Goal: Task Accomplishment & Management: Use online tool/utility

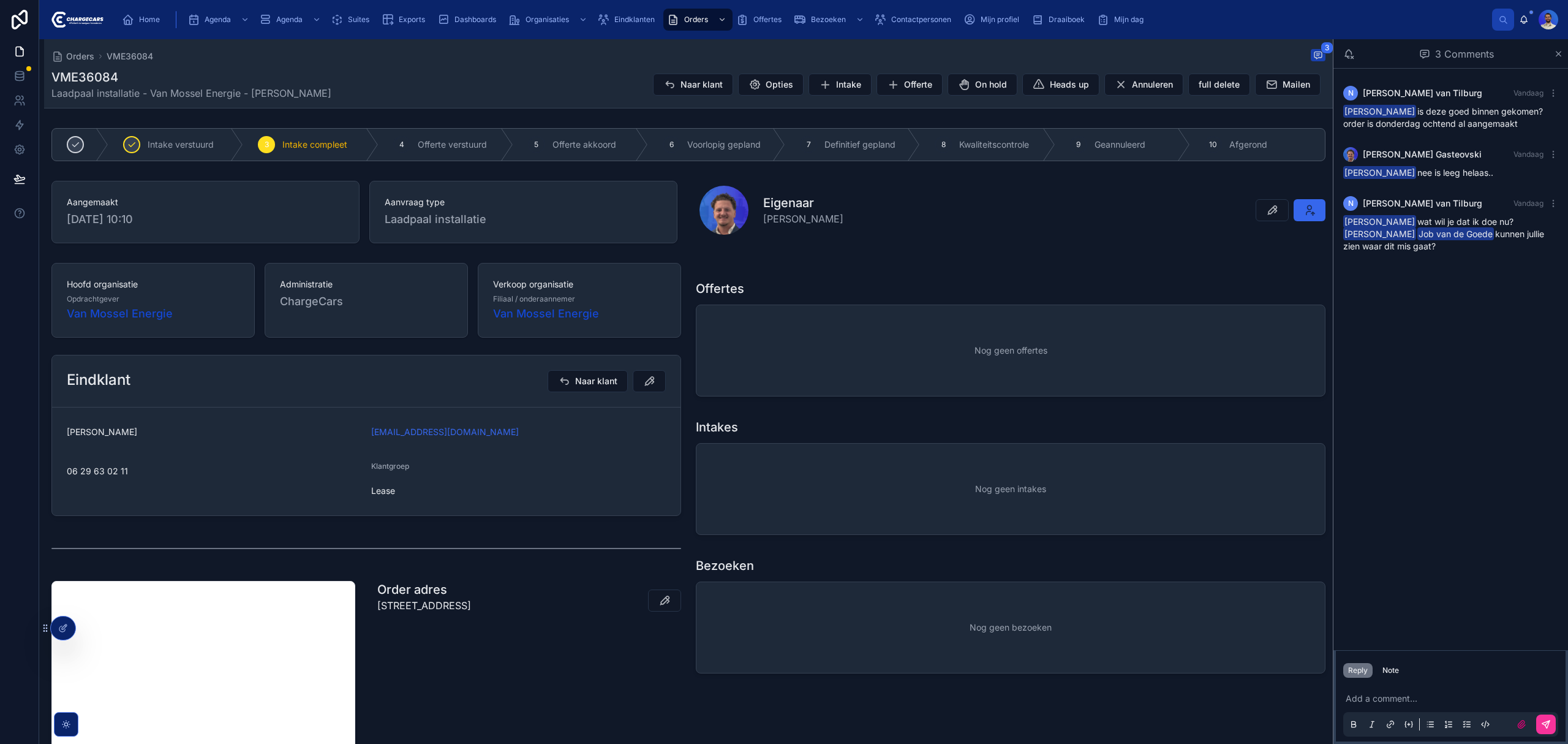
click at [1441, 352] on div "N Noah van Tilburg Vandaag Vasko Gasteovski is deze goed binnen gekomen? order …" at bounding box center [1450, 359] width 234 height 581
click at [18, 75] on icon at bounding box center [20, 76] width 12 height 12
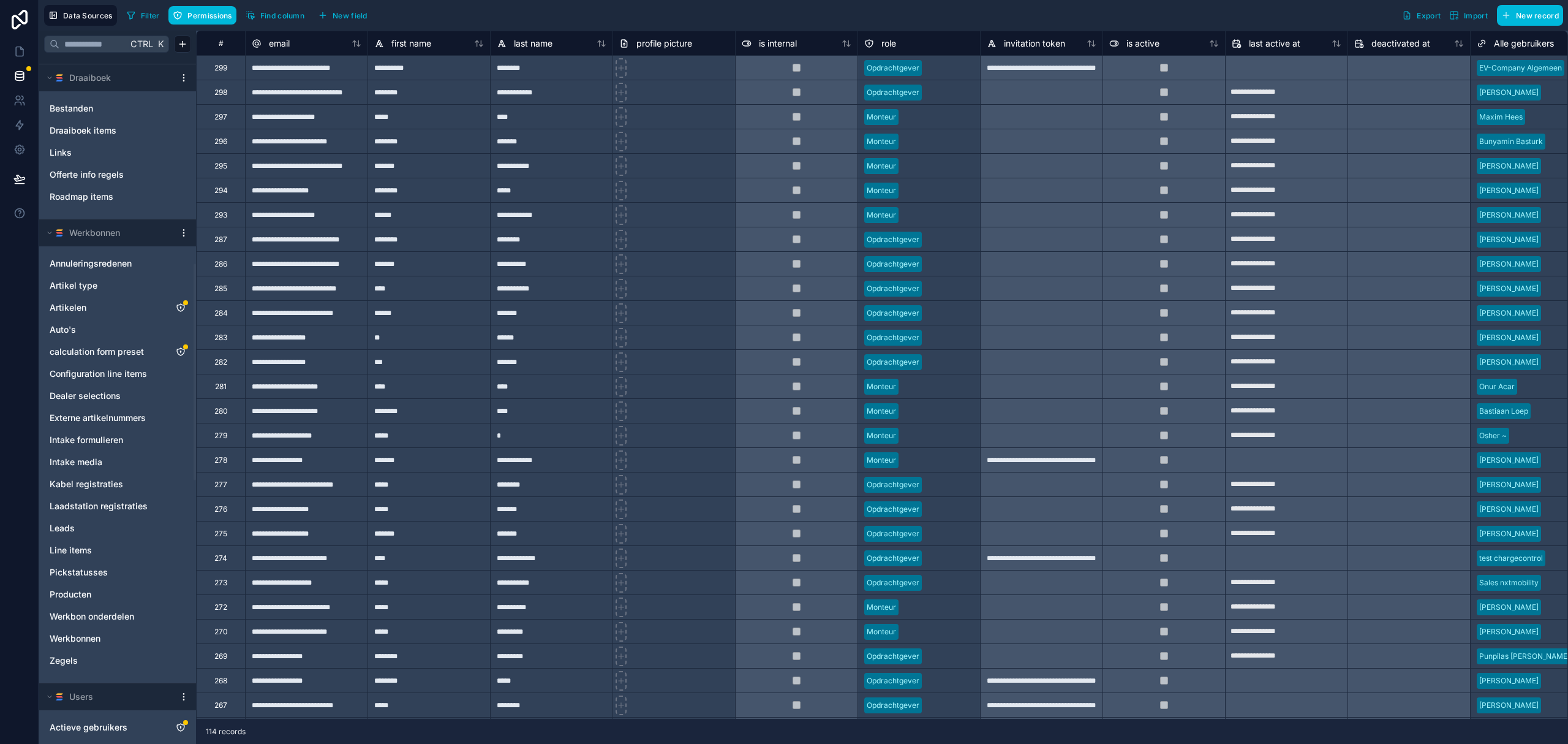
scroll to position [653, 0]
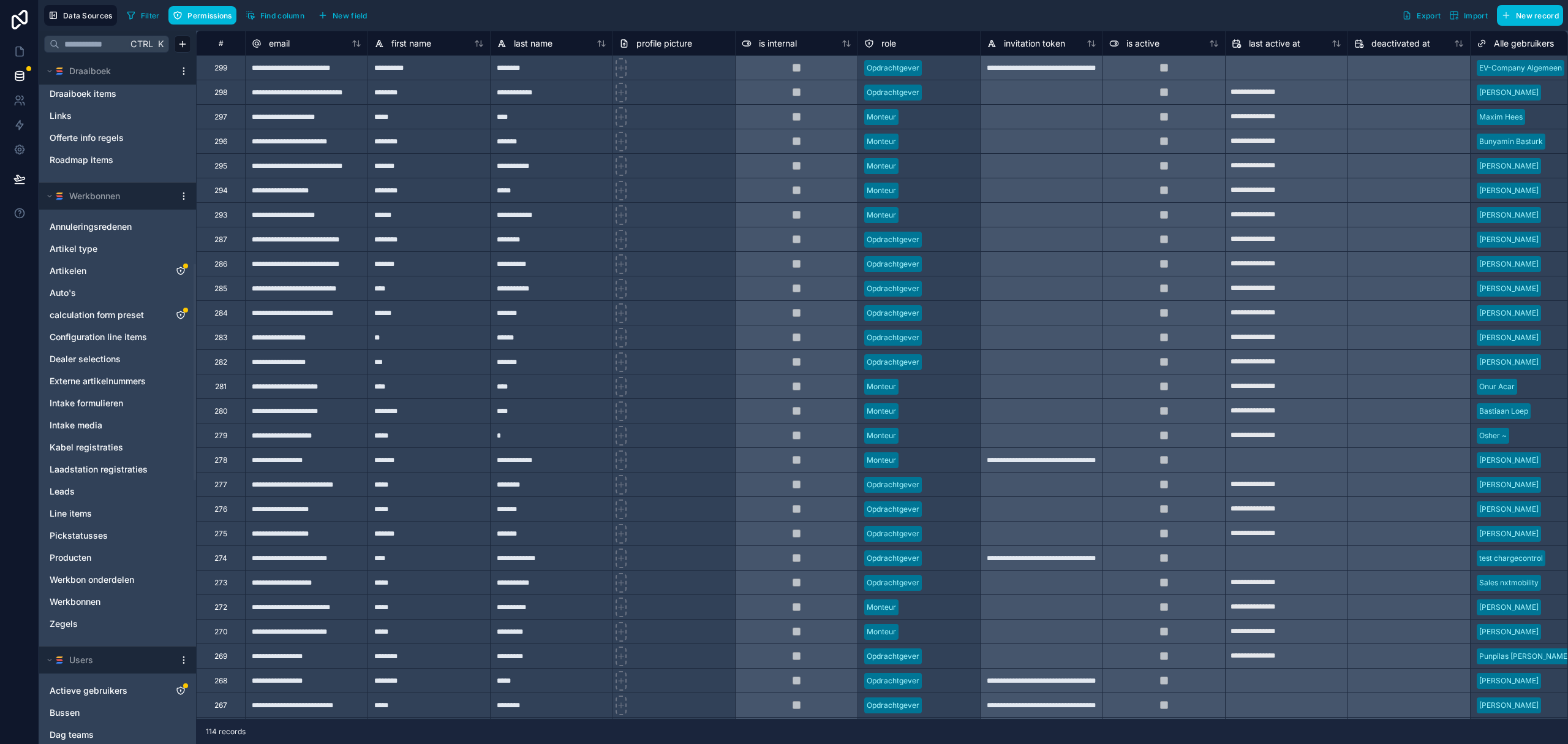
drag, startPoint x: 98, startPoint y: 398, endPoint x: 236, endPoint y: 292, distance: 174.0
click at [98, 397] on span "Intake formulieren" at bounding box center [87, 403] width 74 height 12
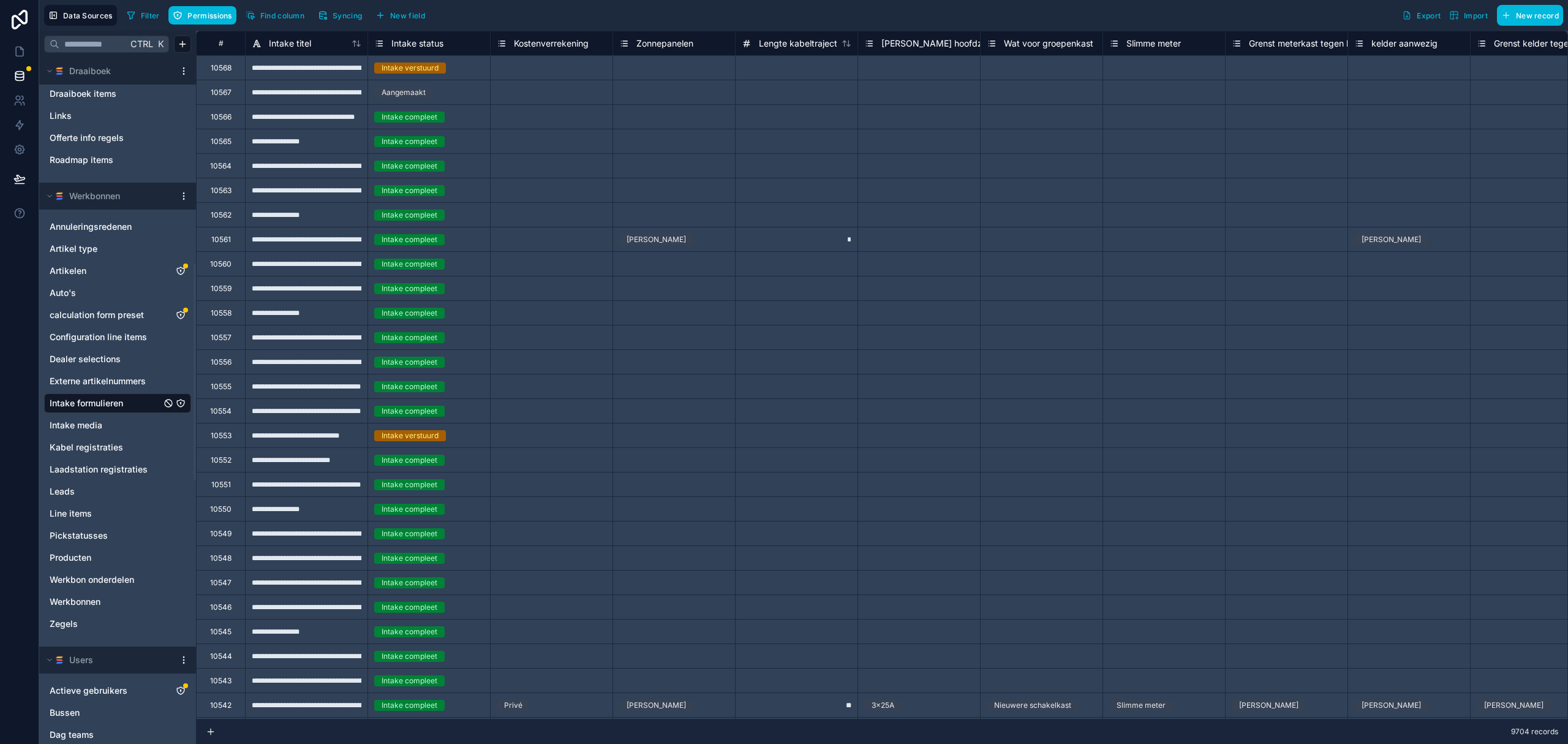
click at [349, 17] on span "Syncing" at bounding box center [347, 16] width 30 height 9
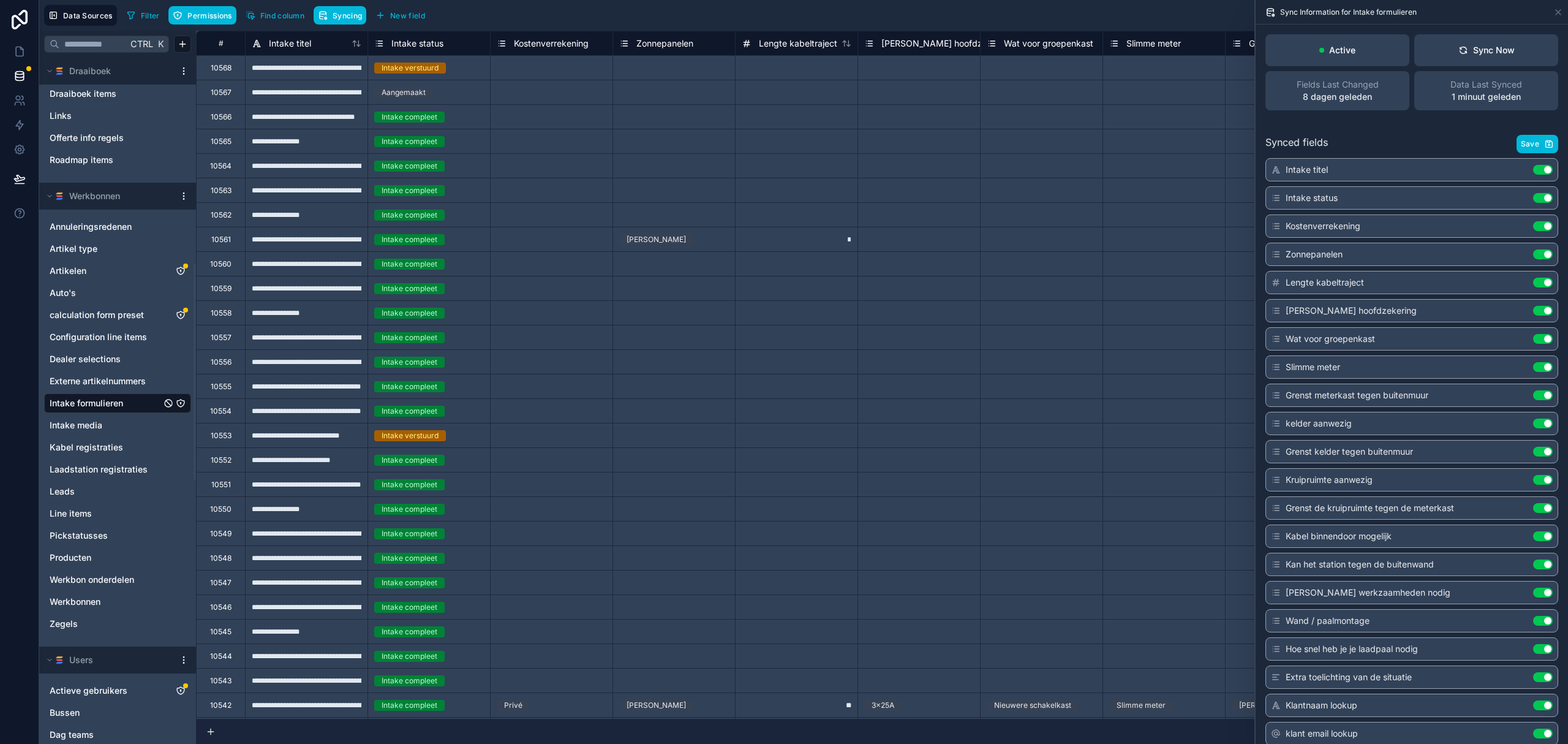
click at [1483, 41] on button "Sync Now" at bounding box center [1486, 50] width 144 height 32
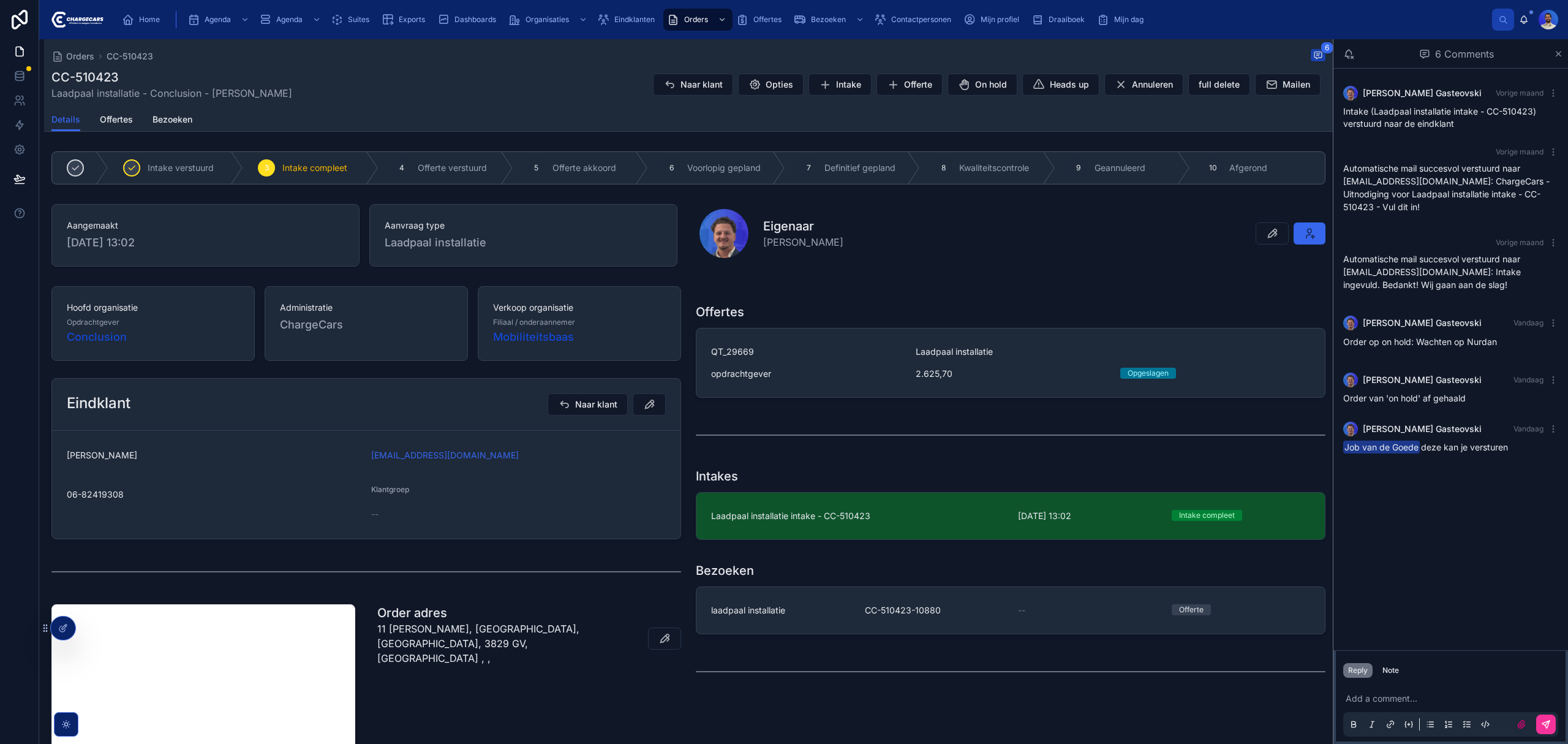
click at [726, 332] on link "QT_29669 Laadpaal installatie opdrachtgever 2.625,70 Opgeslagen" at bounding box center [1011, 362] width 628 height 68
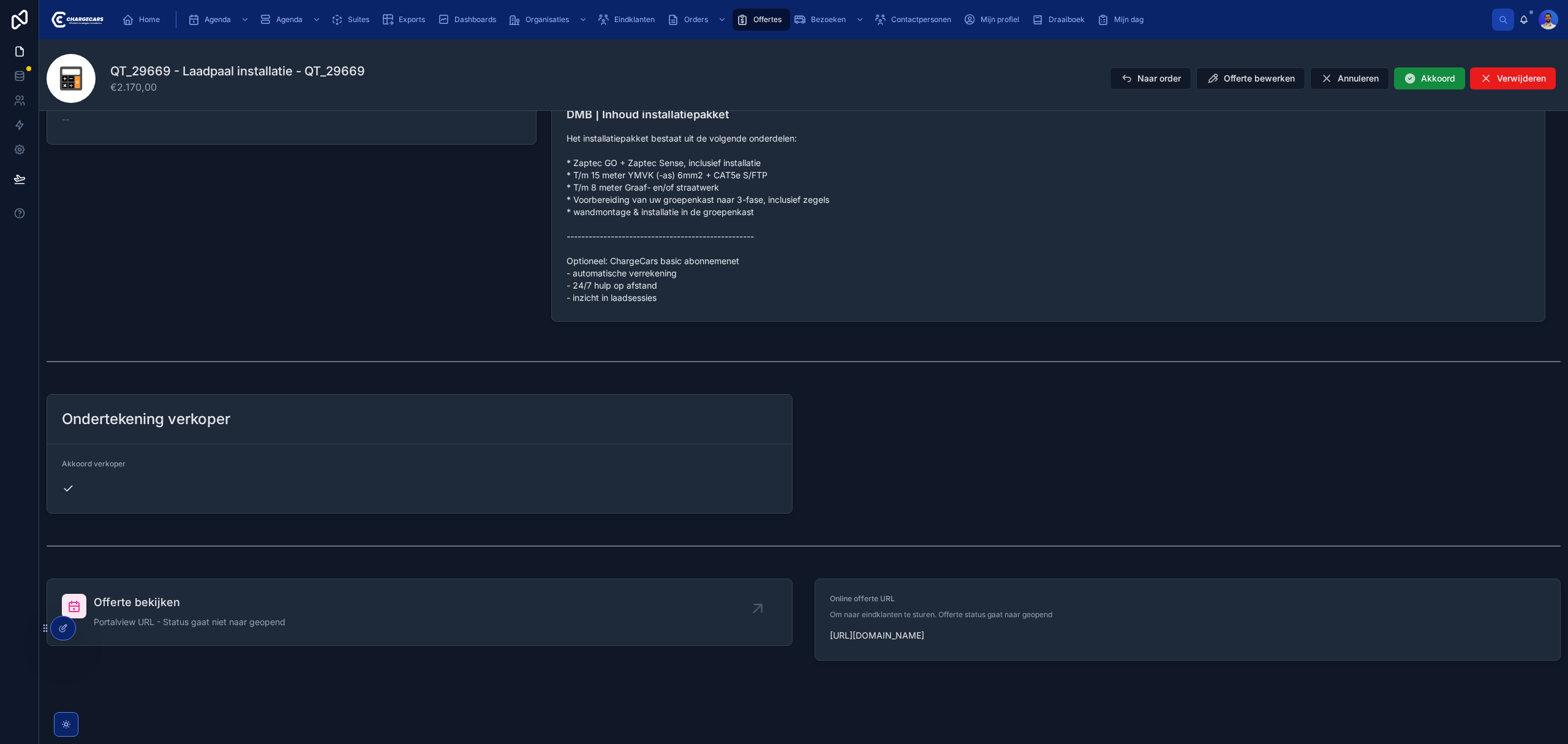
scroll to position [775, 0]
click at [233, 615] on div "Offerte bekijken Portalview URL - Status gaat niet naar geopend" at bounding box center [190, 612] width 192 height 37
click at [627, 16] on span "Eindklanten" at bounding box center [635, 19] width 41 height 10
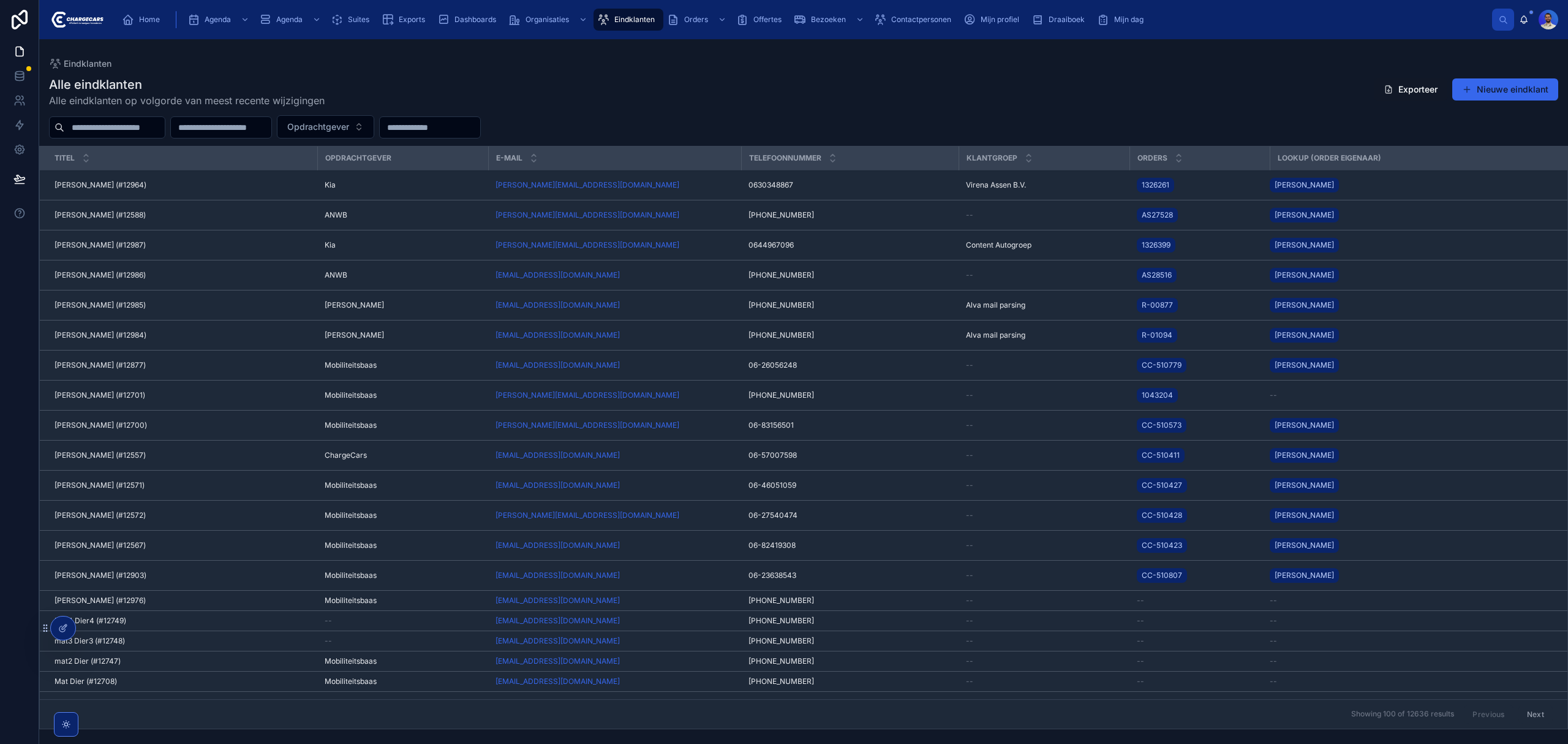
click at [123, 123] on input "text" at bounding box center [114, 127] width 100 height 17
type input "********"
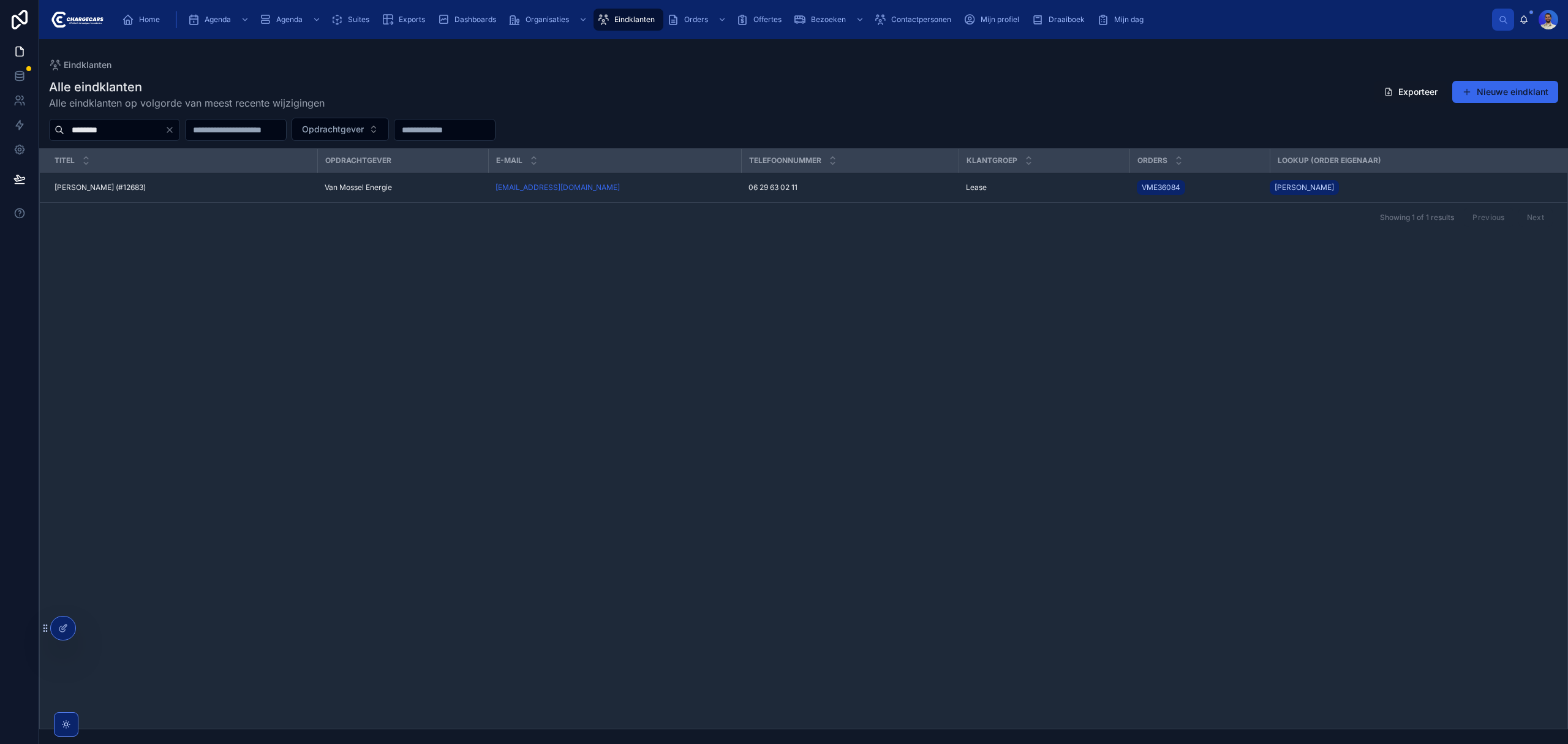
click at [214, 191] on div "Peter Habraken (#12683) Peter Habraken (#12683)" at bounding box center [182, 187] width 255 height 10
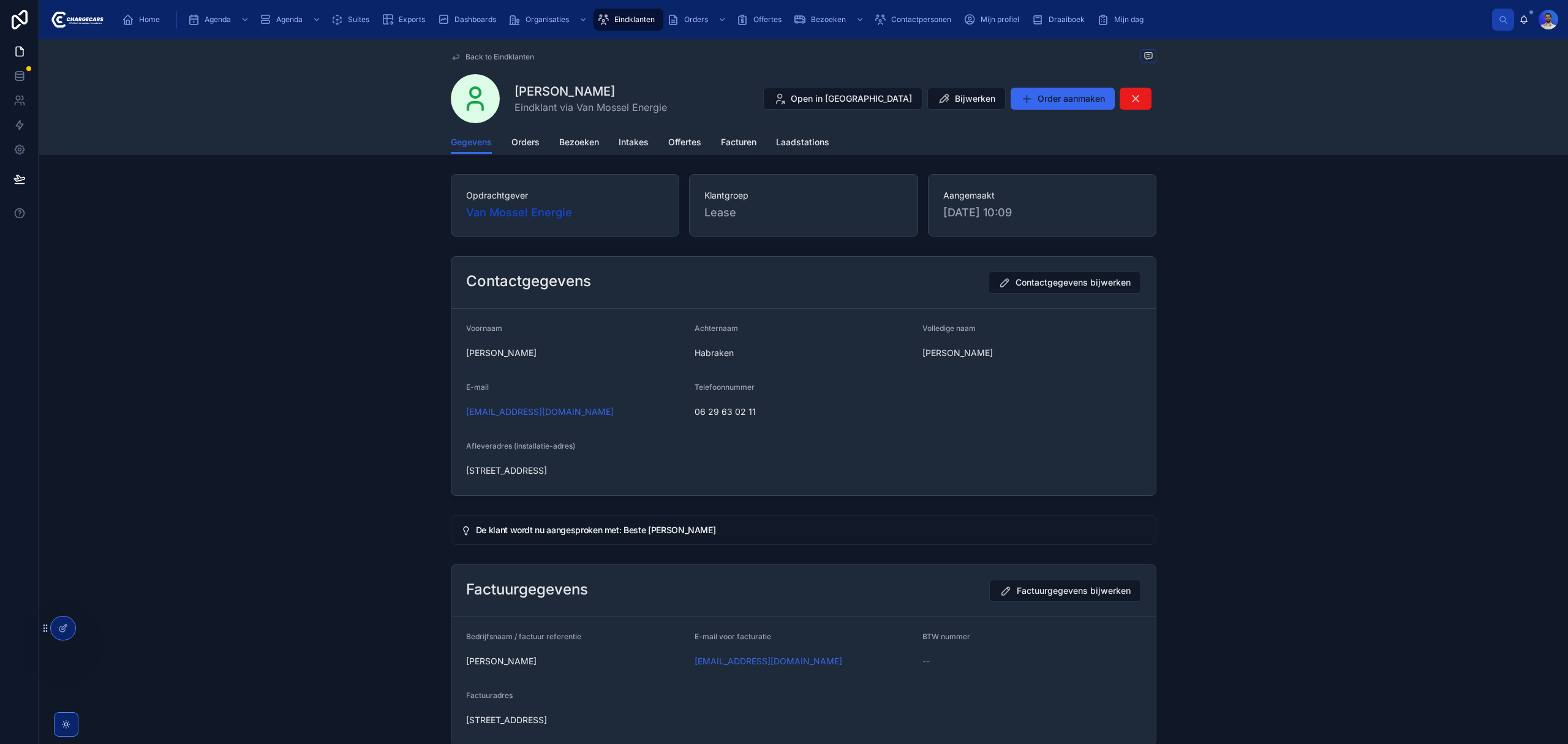
click at [516, 143] on span "Orders" at bounding box center [525, 142] width 28 height 12
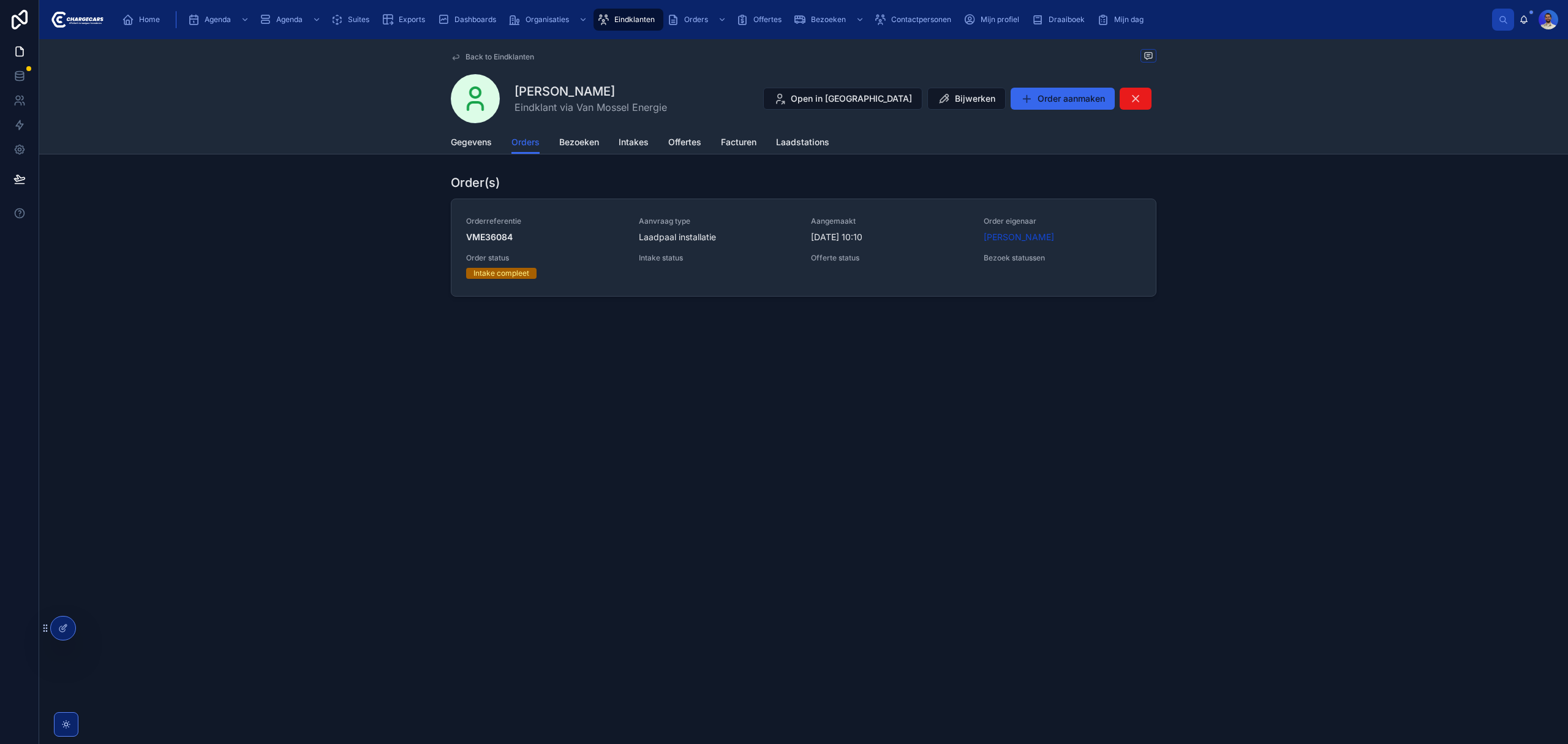
click at [710, 293] on link "Orderreferentie VME36084 Aanvraag type Laadpaal installatie Aangemaakt 2-10-202…" at bounding box center [804, 247] width 705 height 97
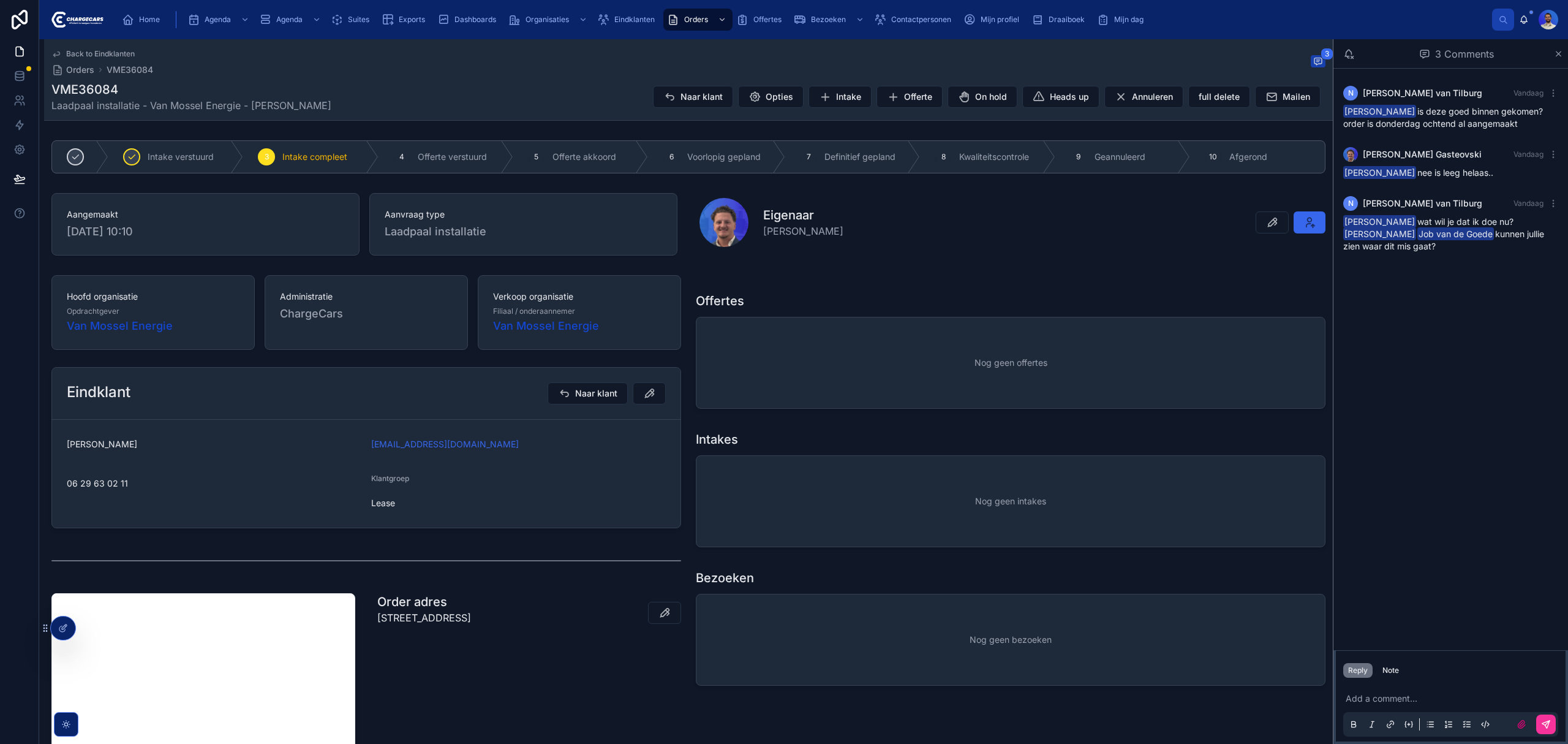
click at [104, 93] on h1 "VME36084" at bounding box center [191, 89] width 280 height 17
copy h1 "VME36084"
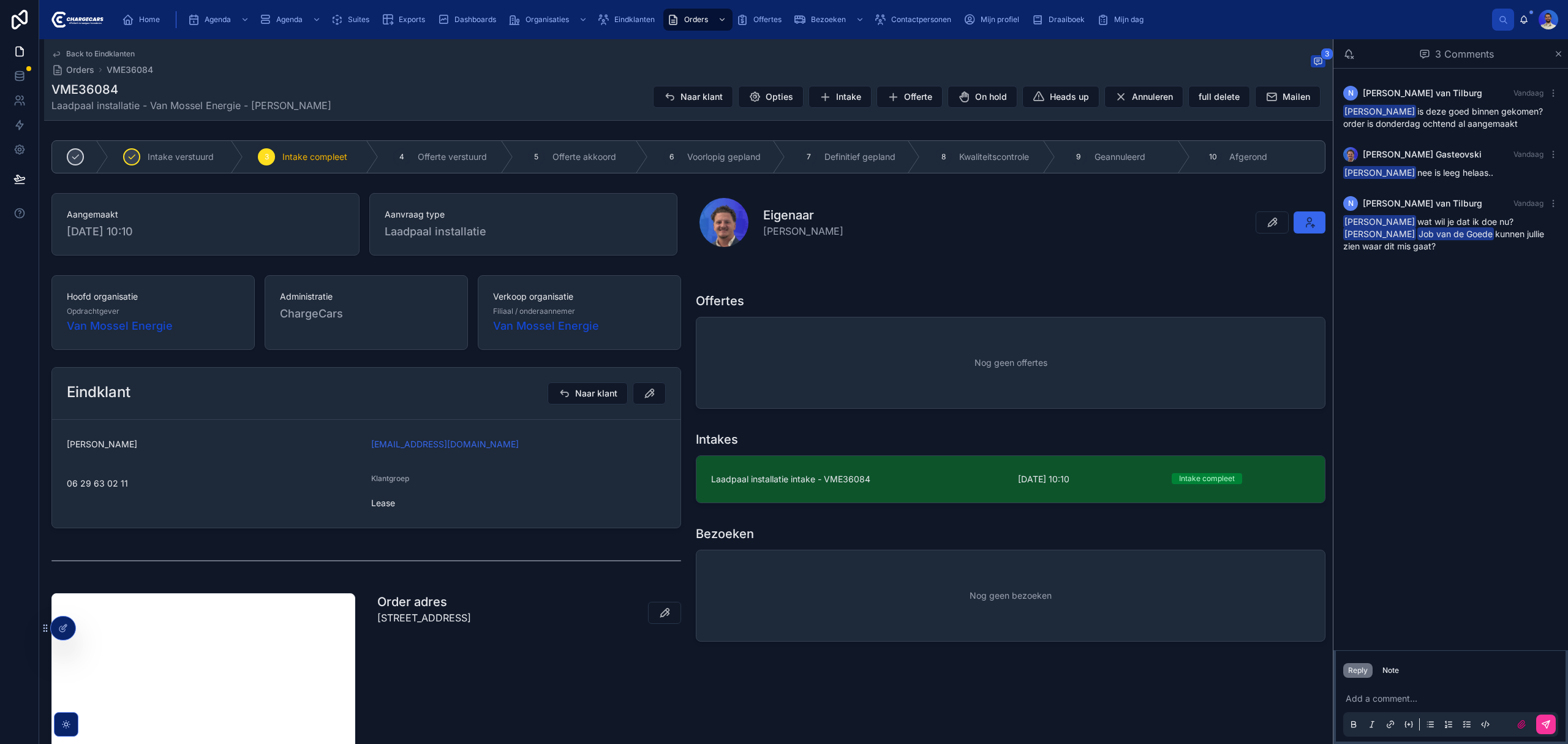
click at [913, 480] on span "Laadpaal installatie intake - VME36084" at bounding box center [857, 479] width 292 height 12
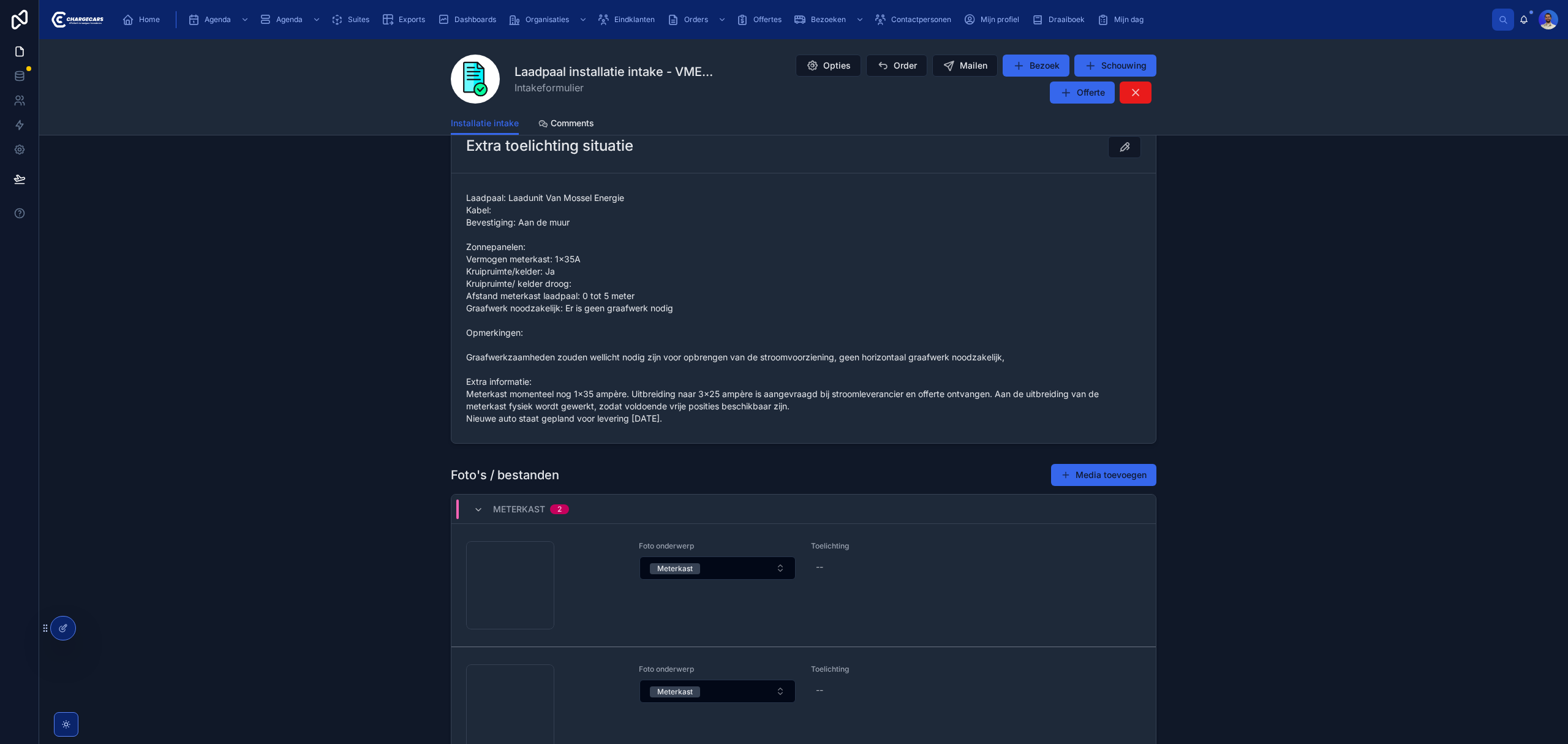
scroll to position [881, 0]
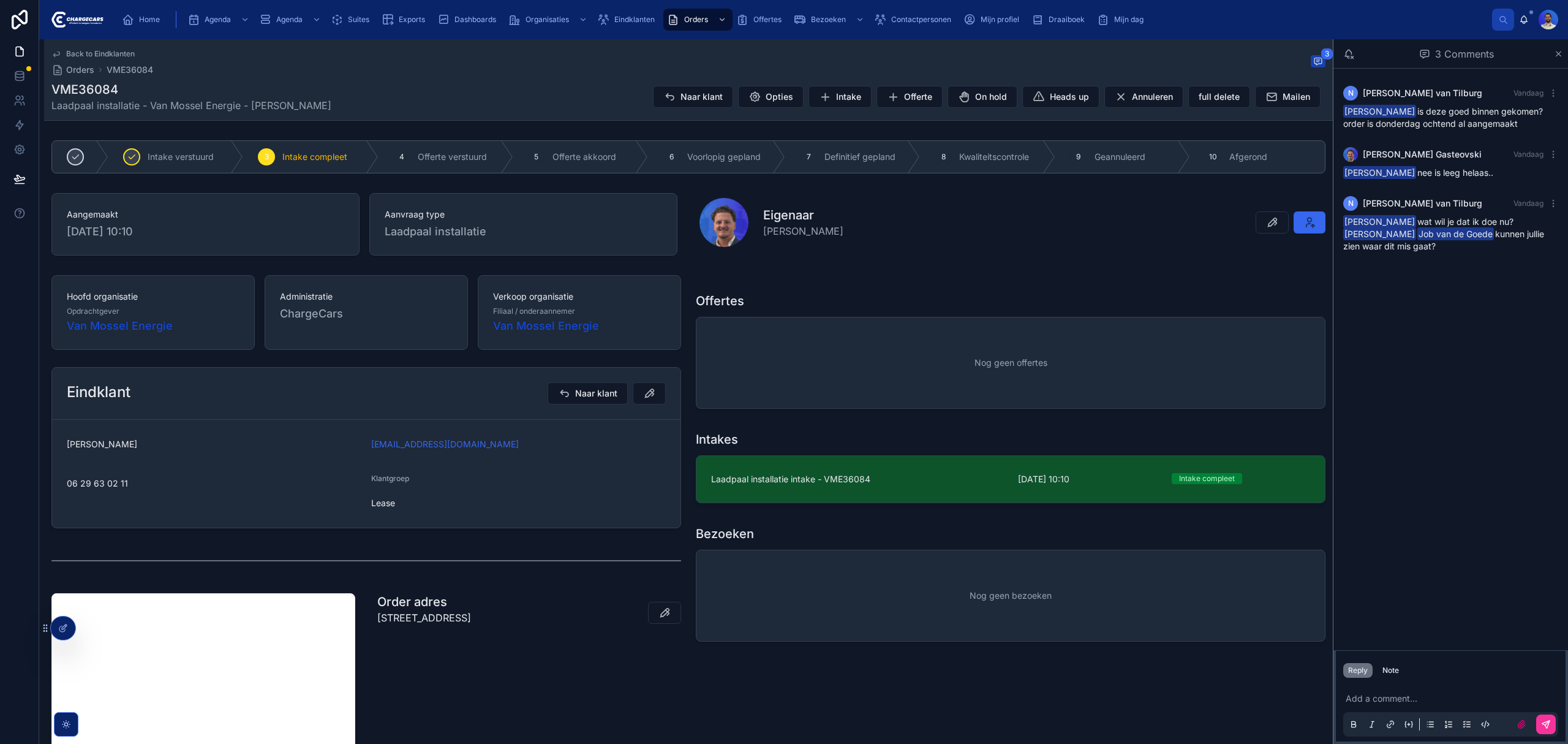
click at [1391, 692] on p at bounding box center [1453, 698] width 215 height 12
click at [1422, 403] on div "N Noah van Tilburg Vandaag Vasko Gasteovski is deze goed binnen gekomen? order …" at bounding box center [1450, 359] width 234 height 581
click at [624, 17] on span "Eindklanten" at bounding box center [635, 19] width 41 height 10
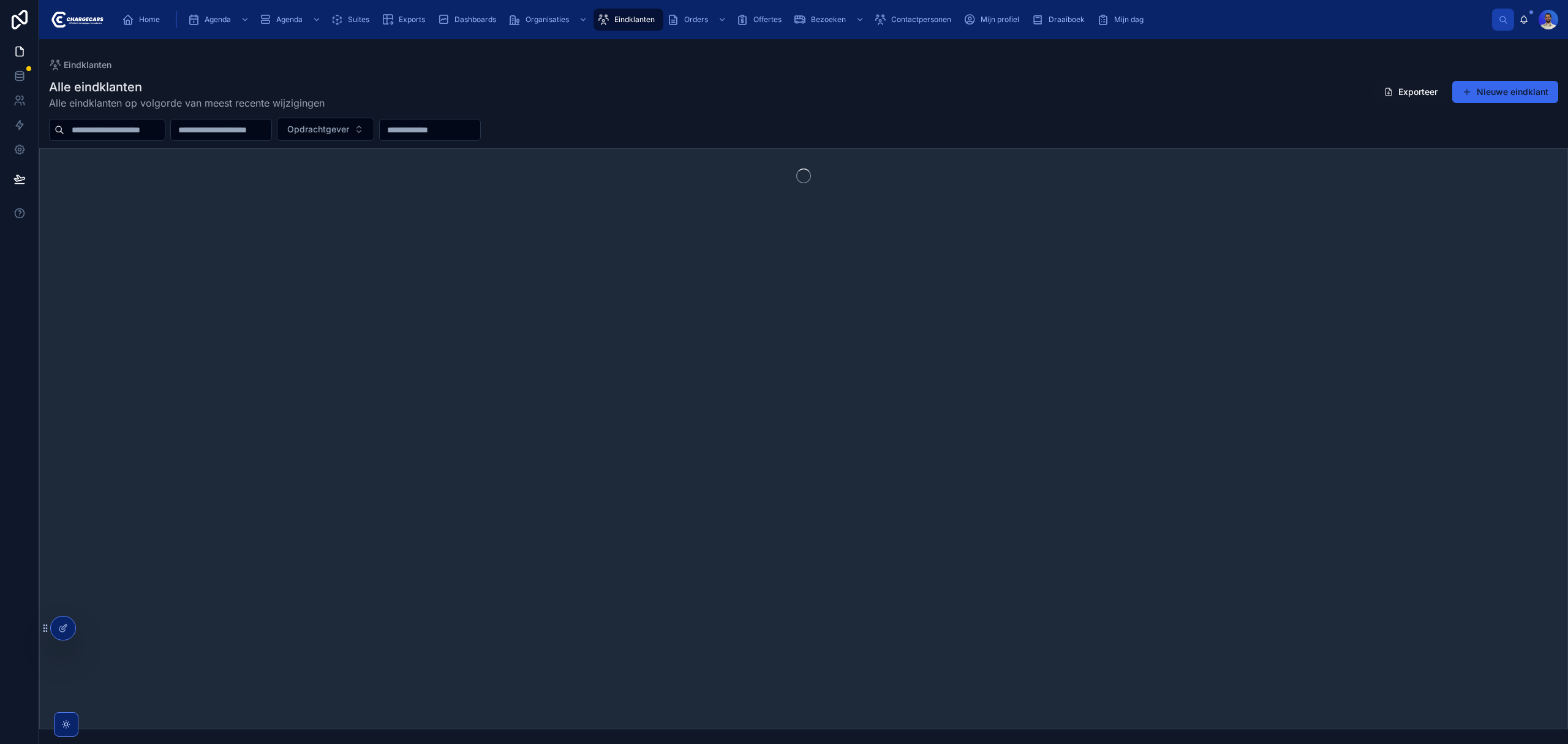
click at [135, 125] on input "text" at bounding box center [114, 130] width 100 height 17
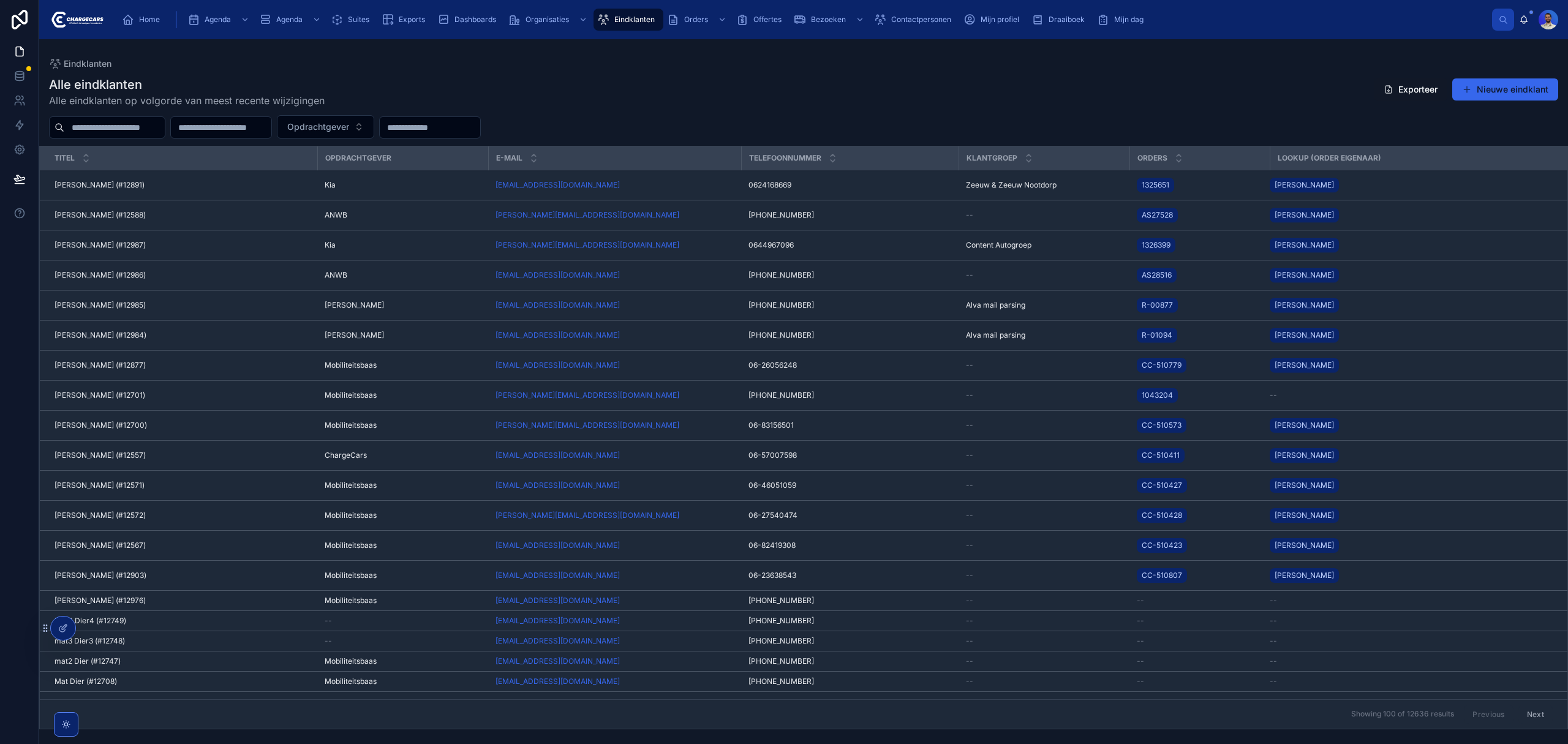
click at [632, 16] on span "Eindklanten" at bounding box center [635, 19] width 41 height 10
click at [123, 128] on input "text" at bounding box center [114, 127] width 100 height 17
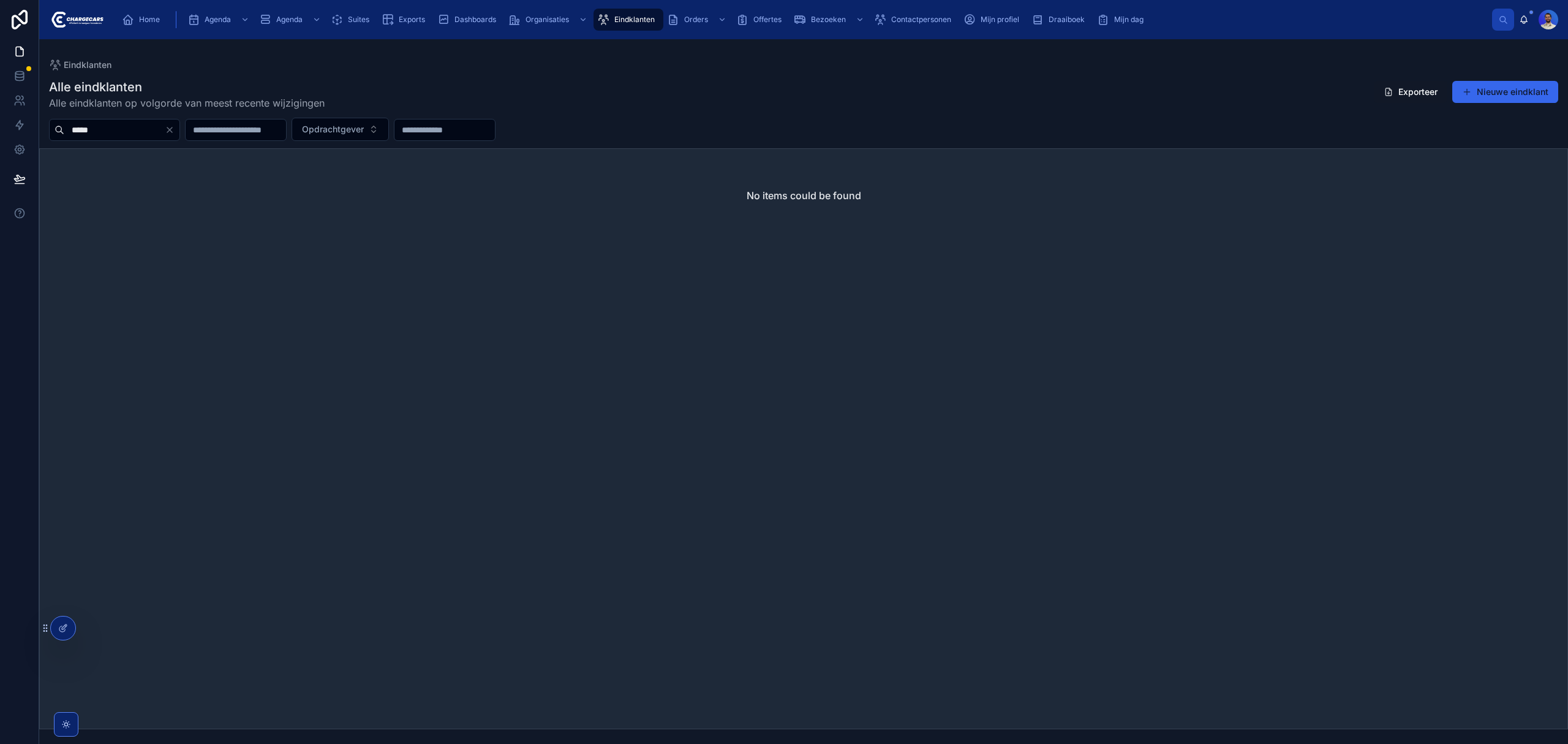
type input "*****"
click at [98, 121] on div "*****" at bounding box center [115, 130] width 131 height 22
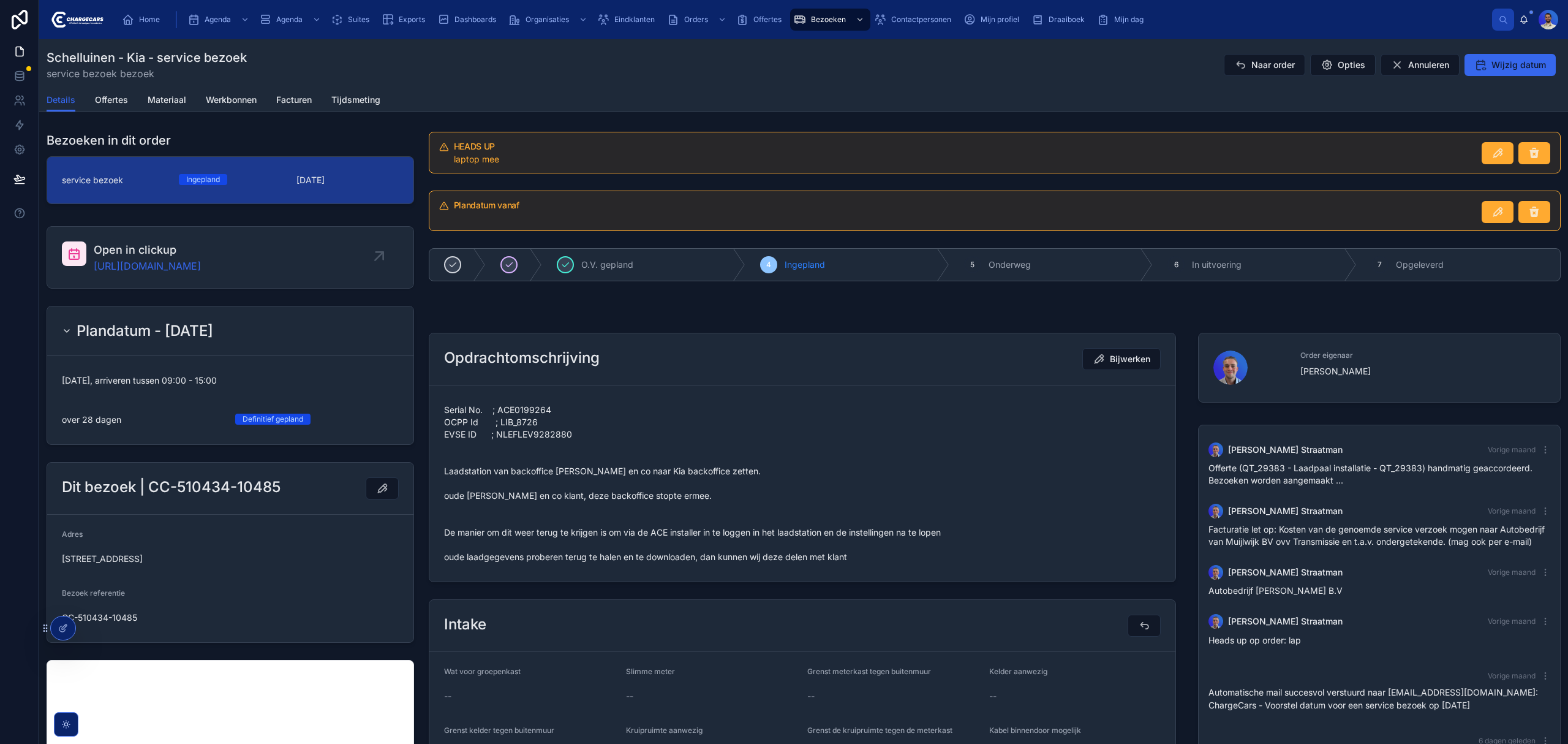
click at [728, 476] on span "Serial No. ; ACE0199264 OCPP Id ; LIB_8726 EVSE ID ; NLEFLEV9282880 Laadstation…" at bounding box center [802, 483] width 717 height 160
click at [567, 457] on span "Serial No. ; ACE0199264 OCPP Id ; LIB_8726 EVSE ID ; NLEFLEV9282880 Laadstation…" at bounding box center [802, 483] width 717 height 160
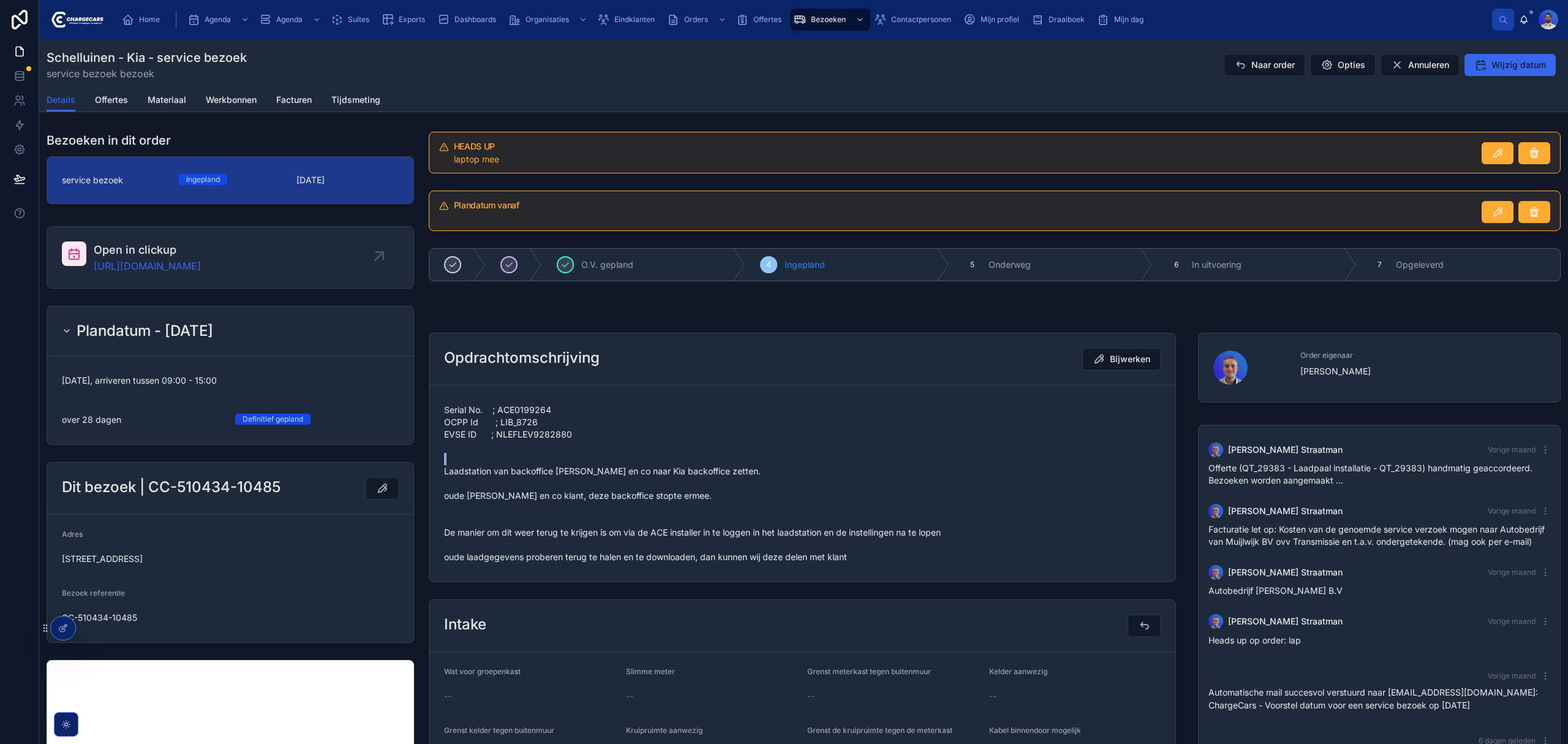
scroll to position [245, 0]
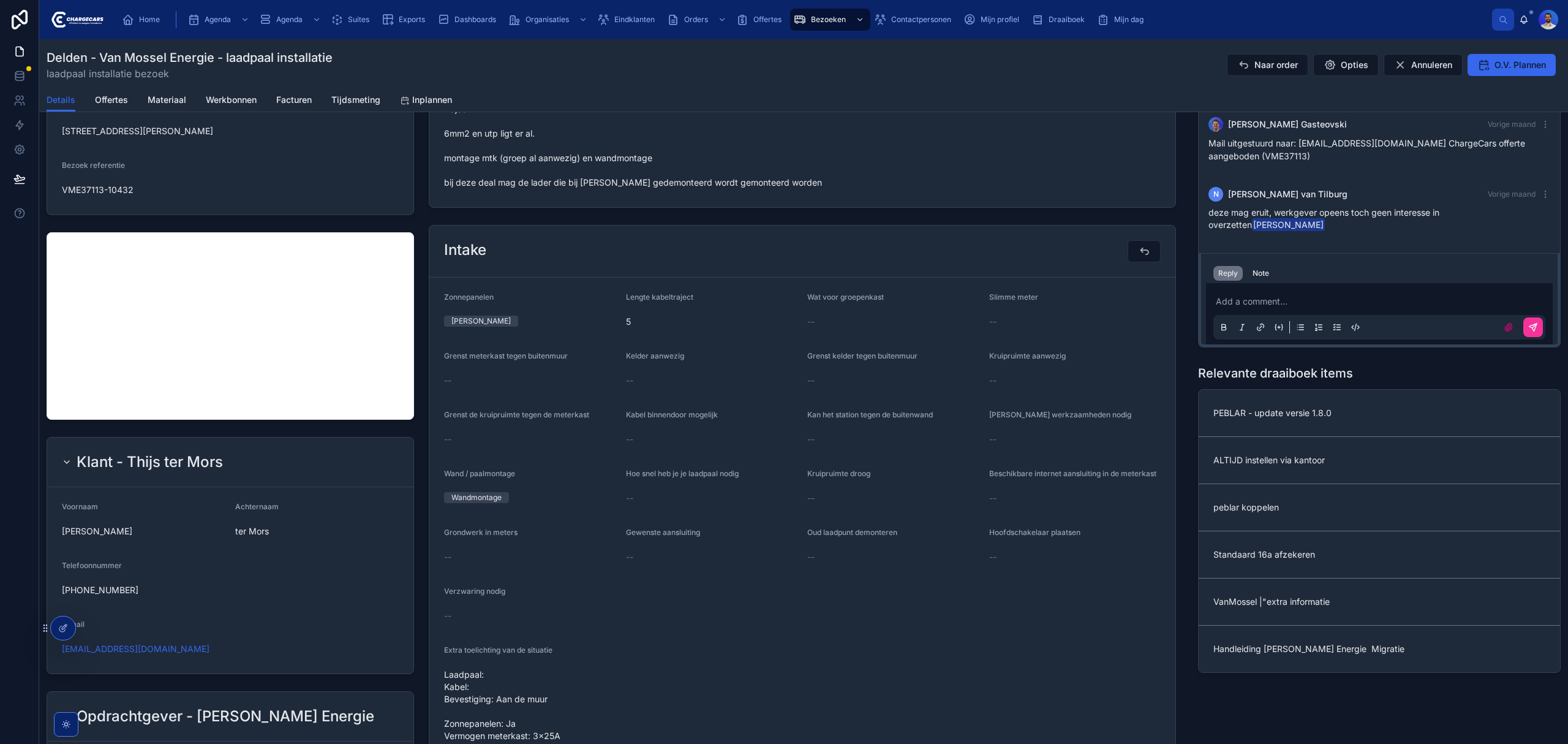
scroll to position [163, 0]
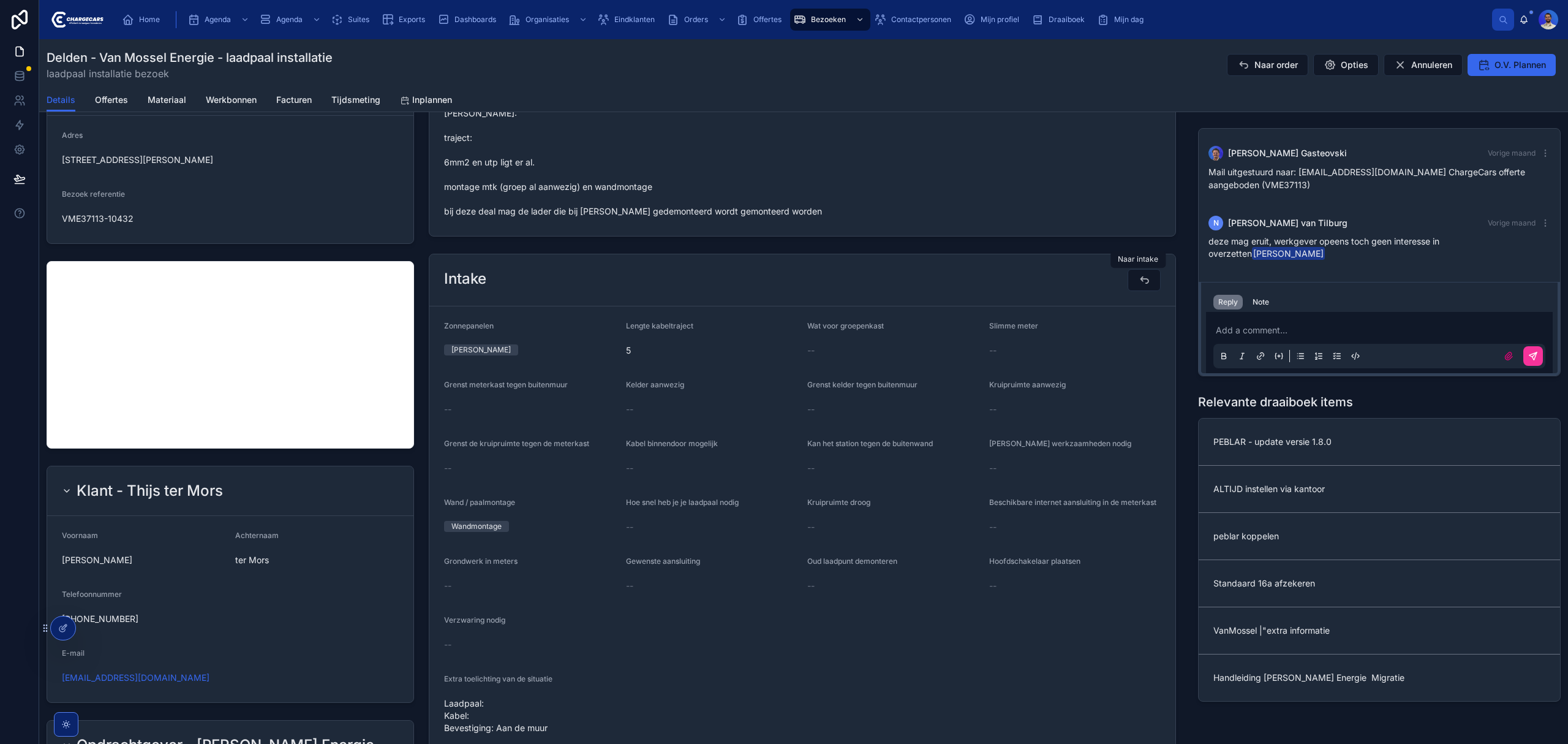
click at [1142, 288] on button at bounding box center [1144, 280] width 33 height 22
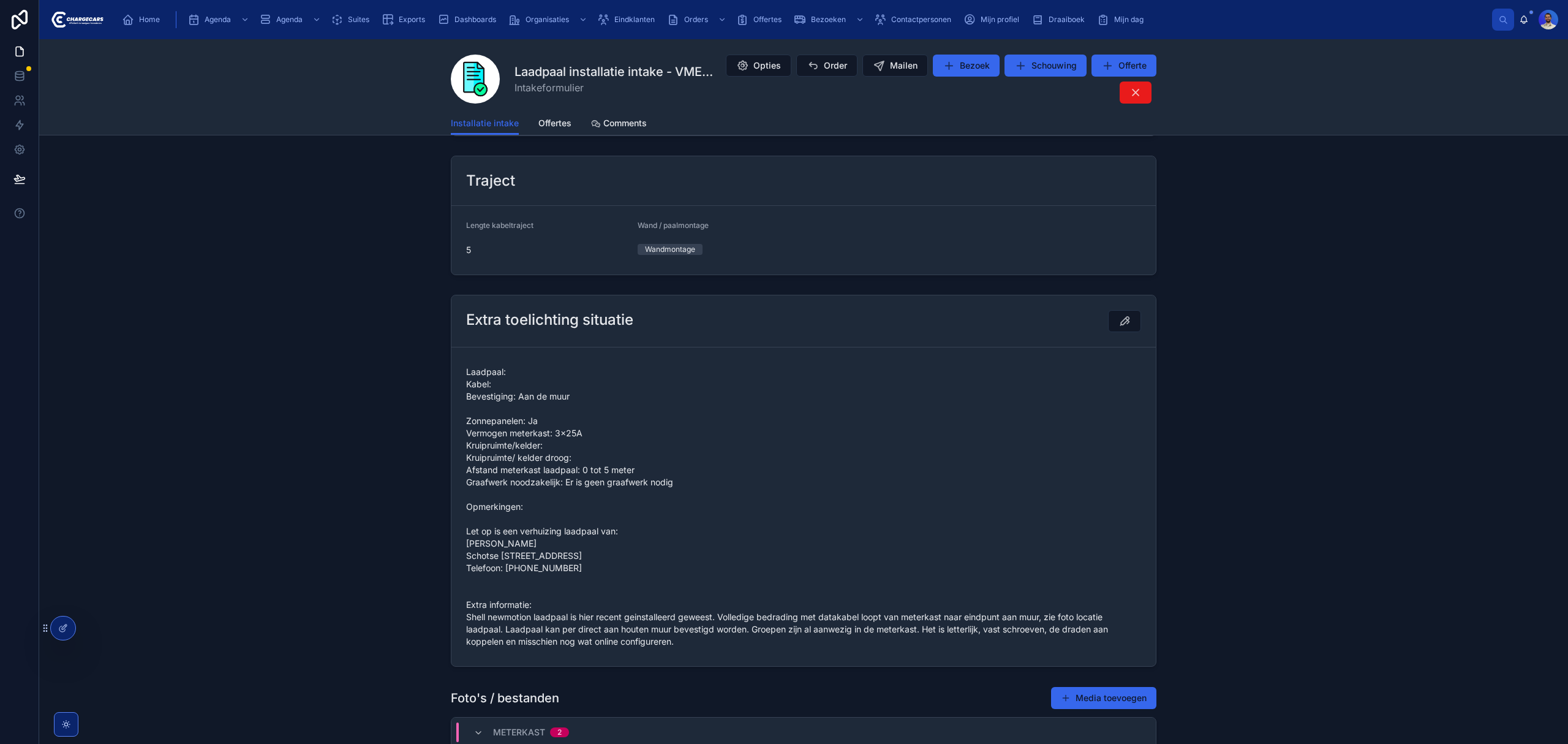
scroll to position [1143, 0]
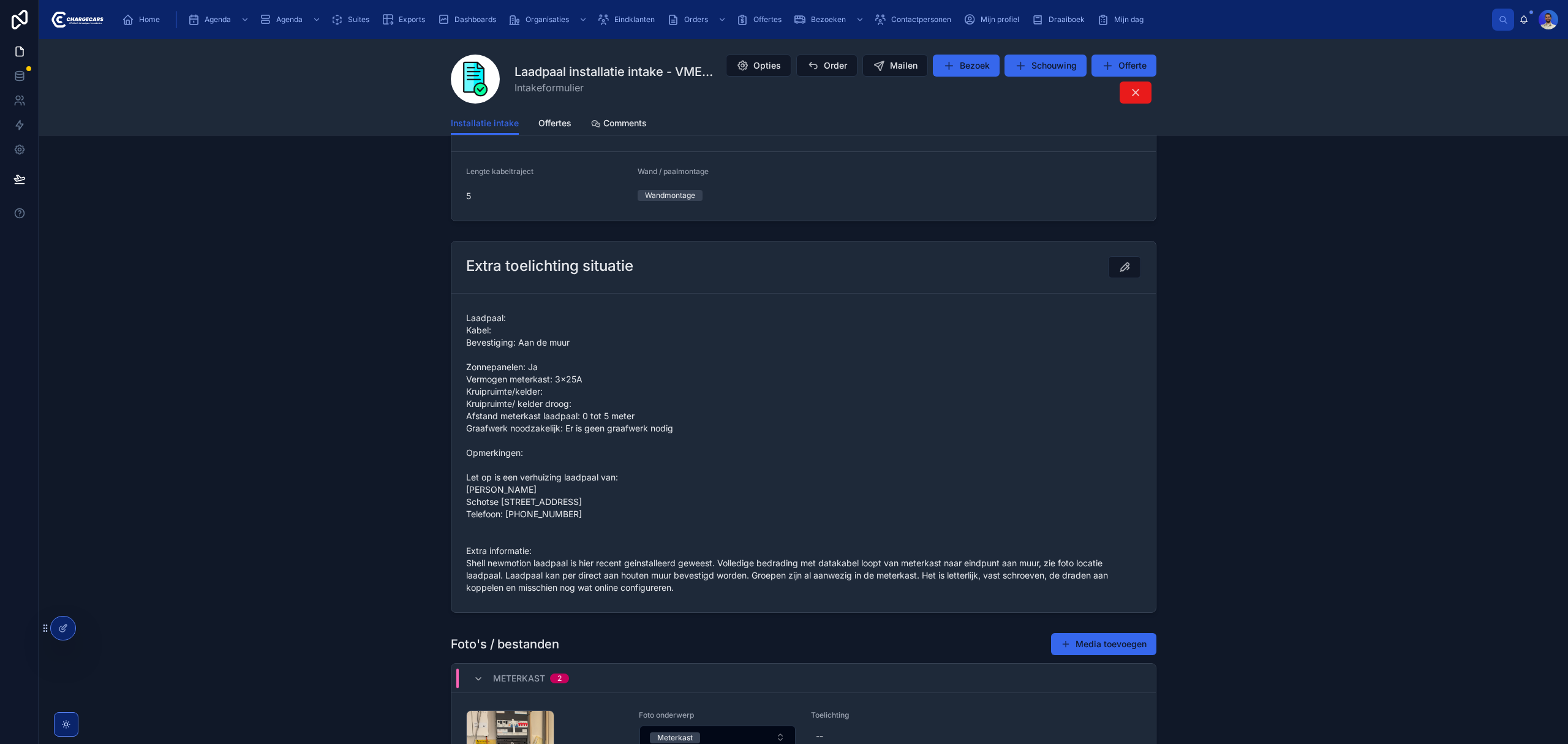
click at [1123, 269] on icon at bounding box center [1125, 267] width 12 height 12
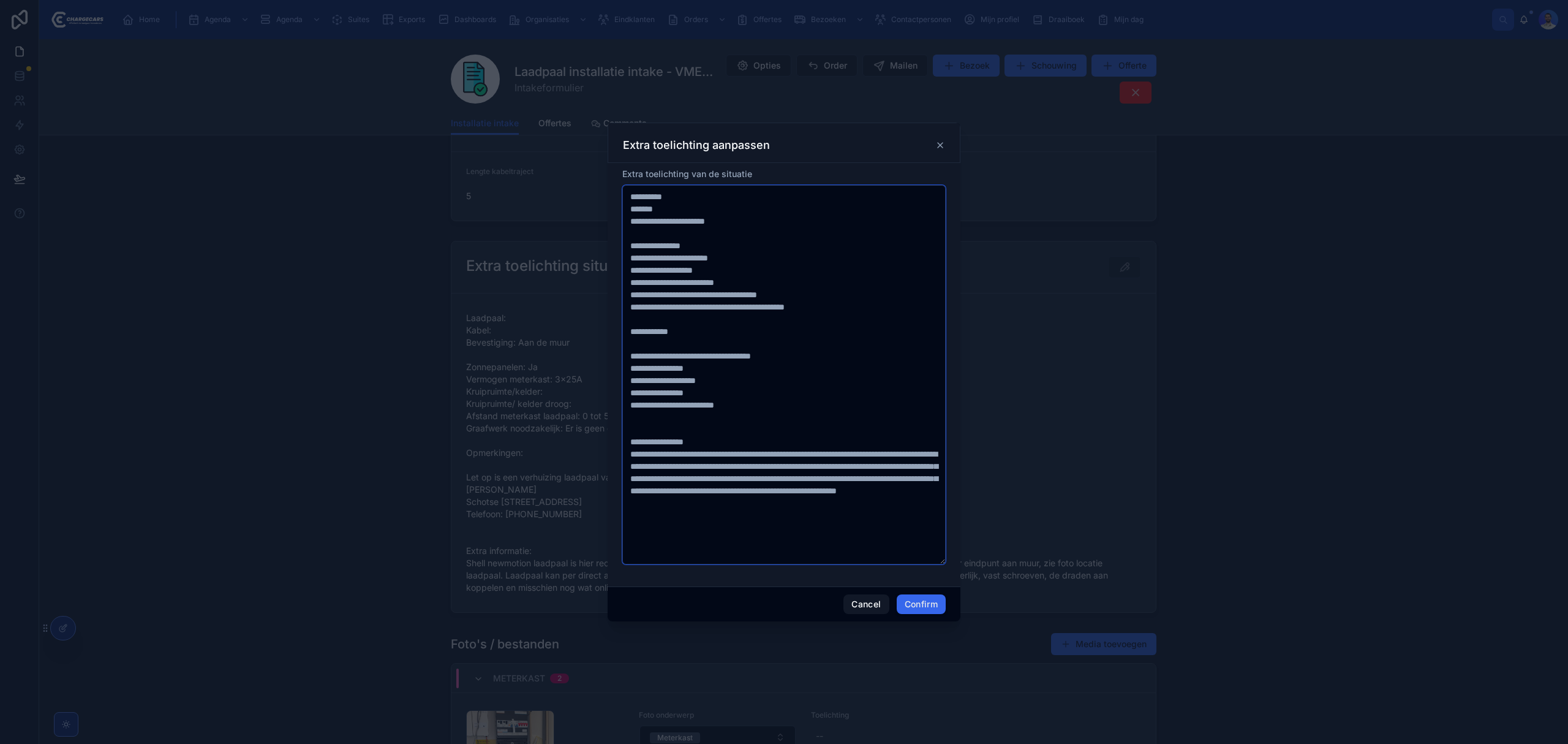
click at [681, 200] on textarea "**********" at bounding box center [784, 374] width 324 height 379
type textarea "**********"
click at [917, 609] on button "Confirm" at bounding box center [921, 604] width 49 height 20
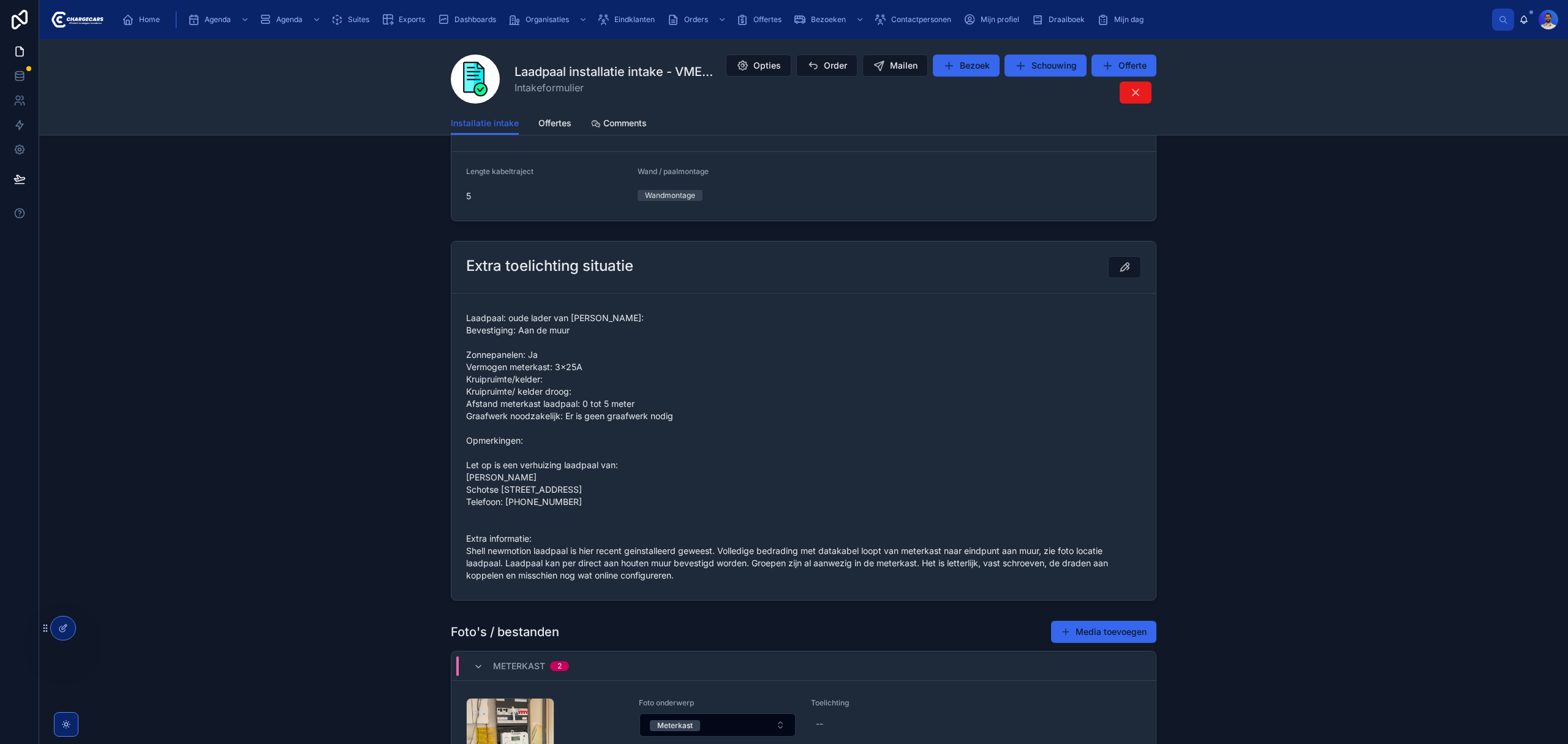
click at [847, 65] on span "Order" at bounding box center [835, 65] width 23 height 12
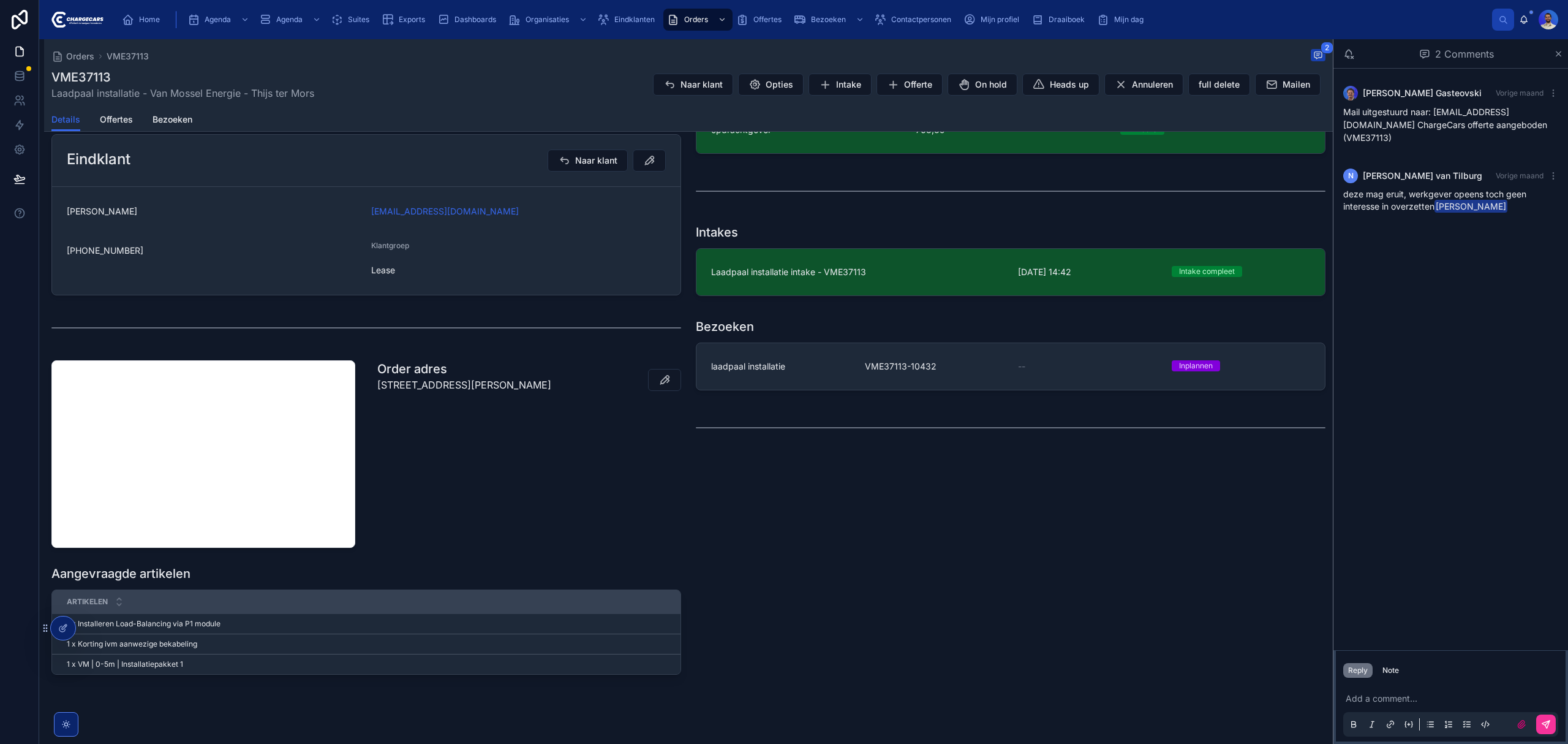
scroll to position [245, 0]
click at [860, 379] on link "laadpaal installatie VME37113-10432 -- Inplannen" at bounding box center [1011, 365] width 628 height 47
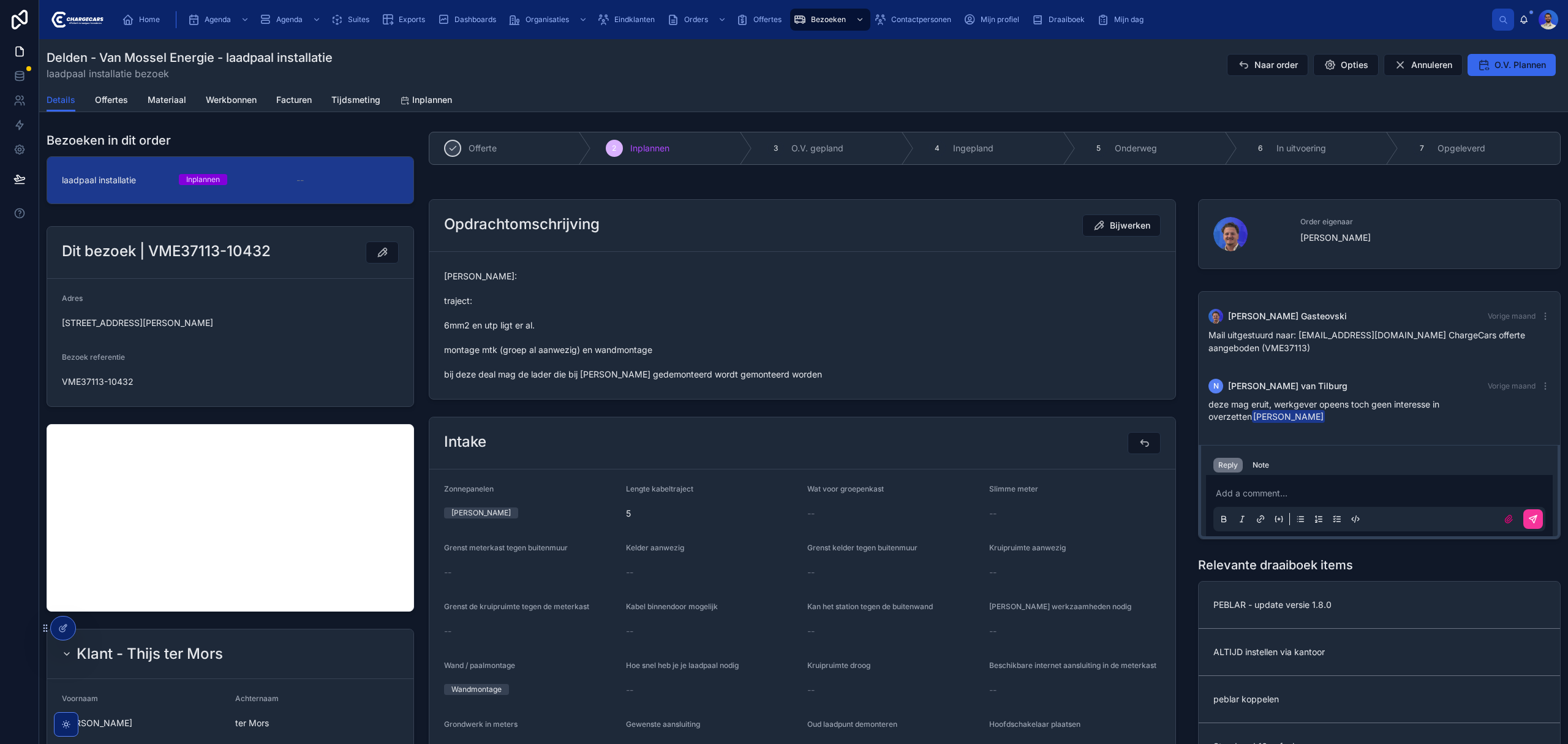
click at [1320, 496] on p at bounding box center [1382, 493] width 332 height 12
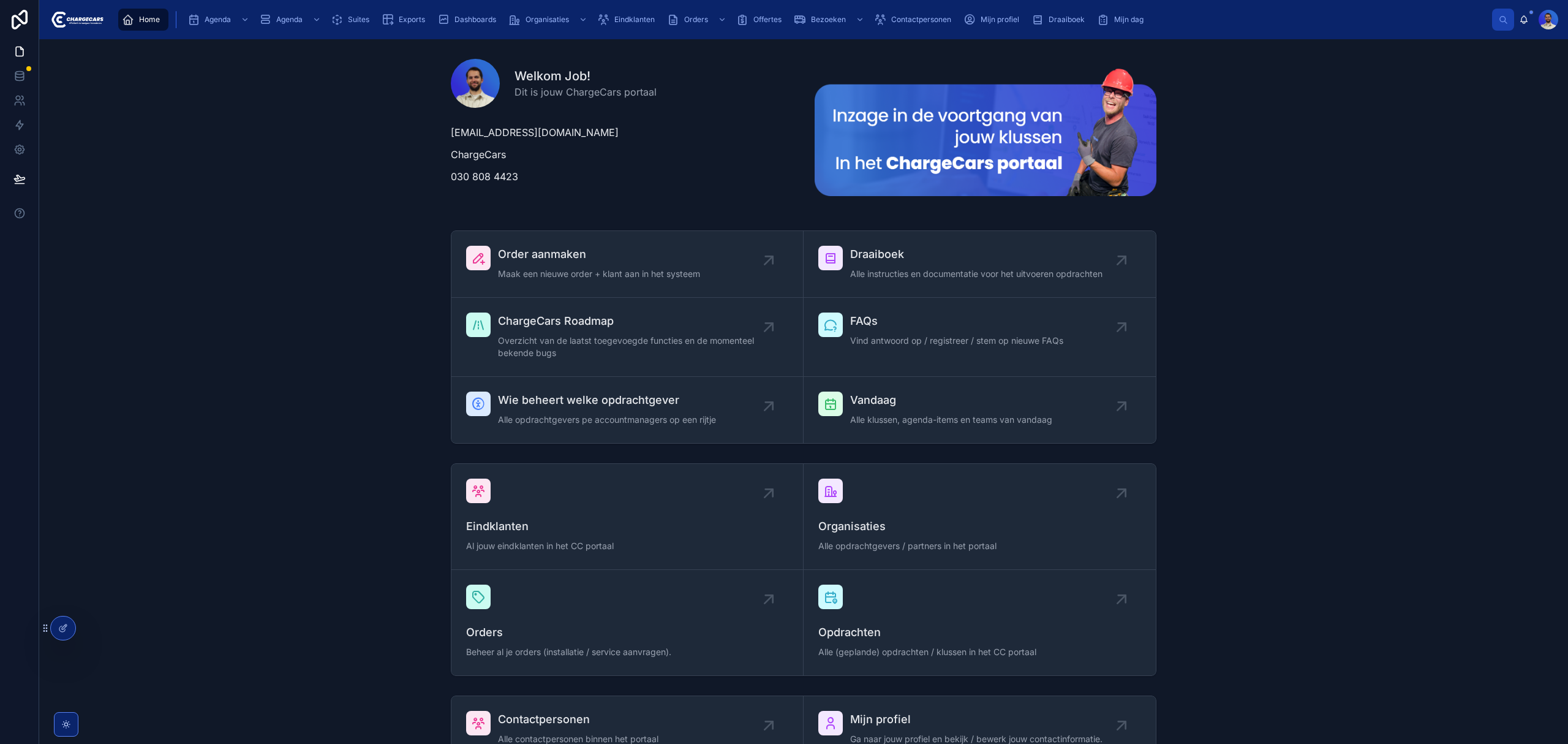
click at [348, 17] on span "Suites" at bounding box center [359, 19] width 22 height 10
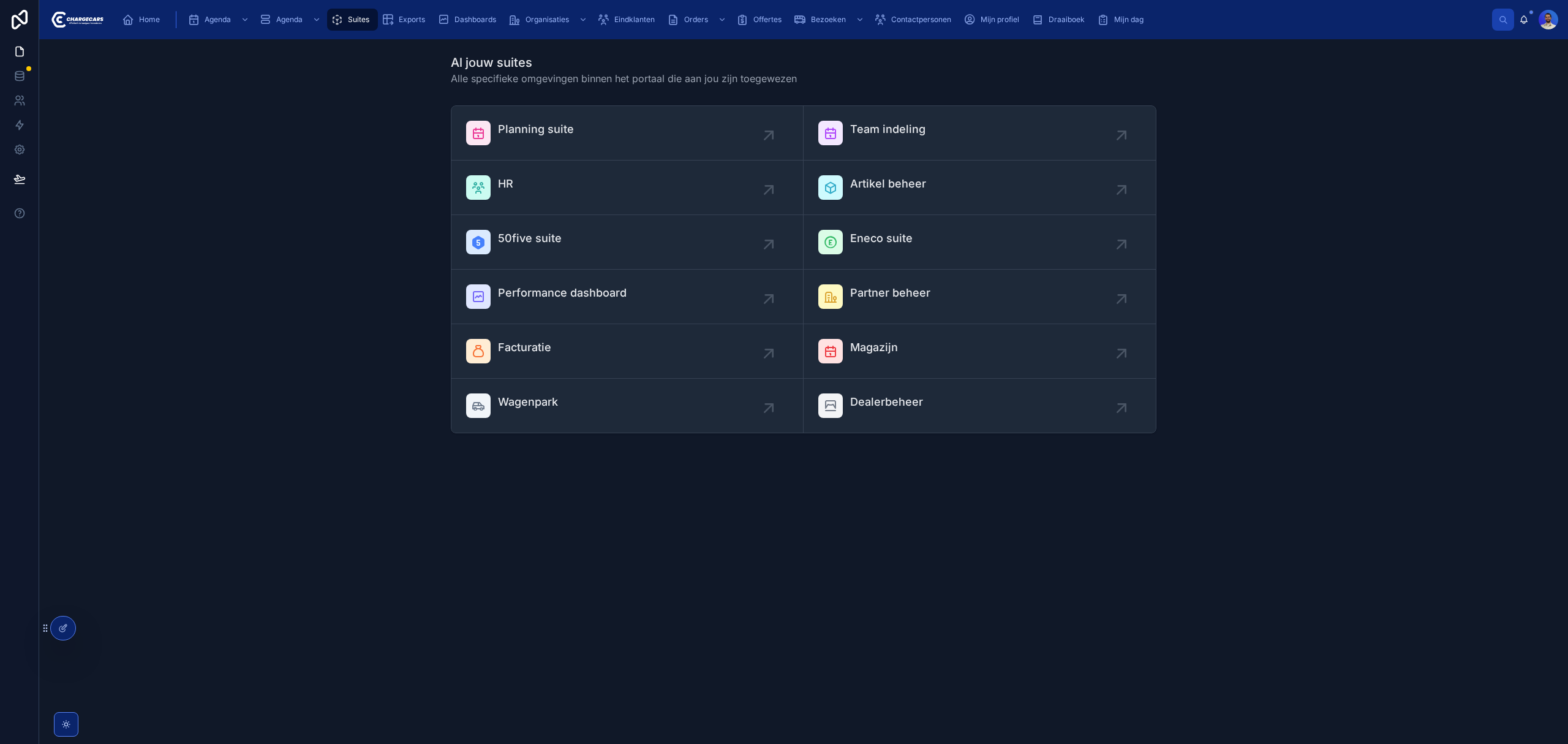
click at [871, 190] on span "Artikel beheer" at bounding box center [888, 184] width 76 height 17
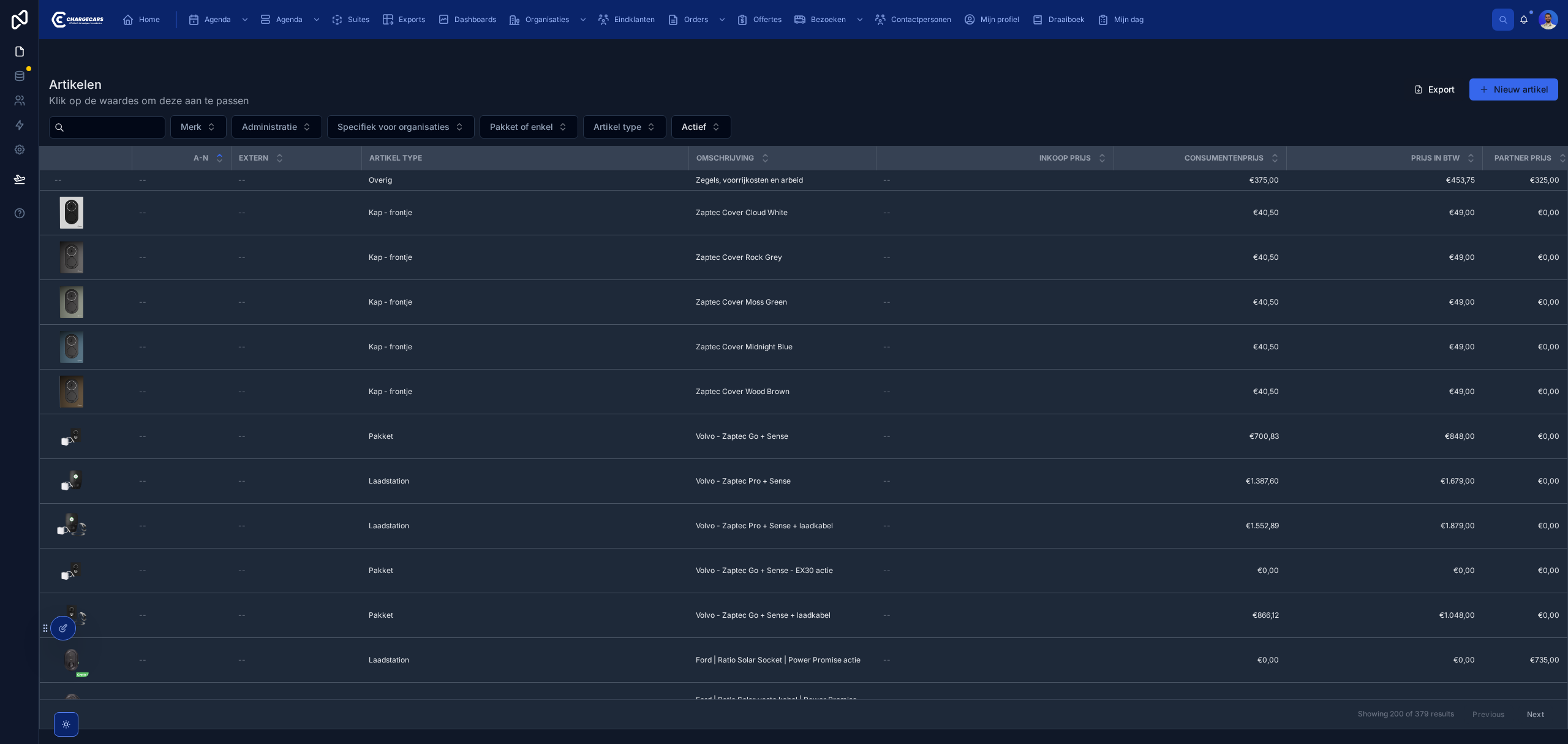
click at [110, 130] on input "text" at bounding box center [114, 127] width 100 height 17
type input "***"
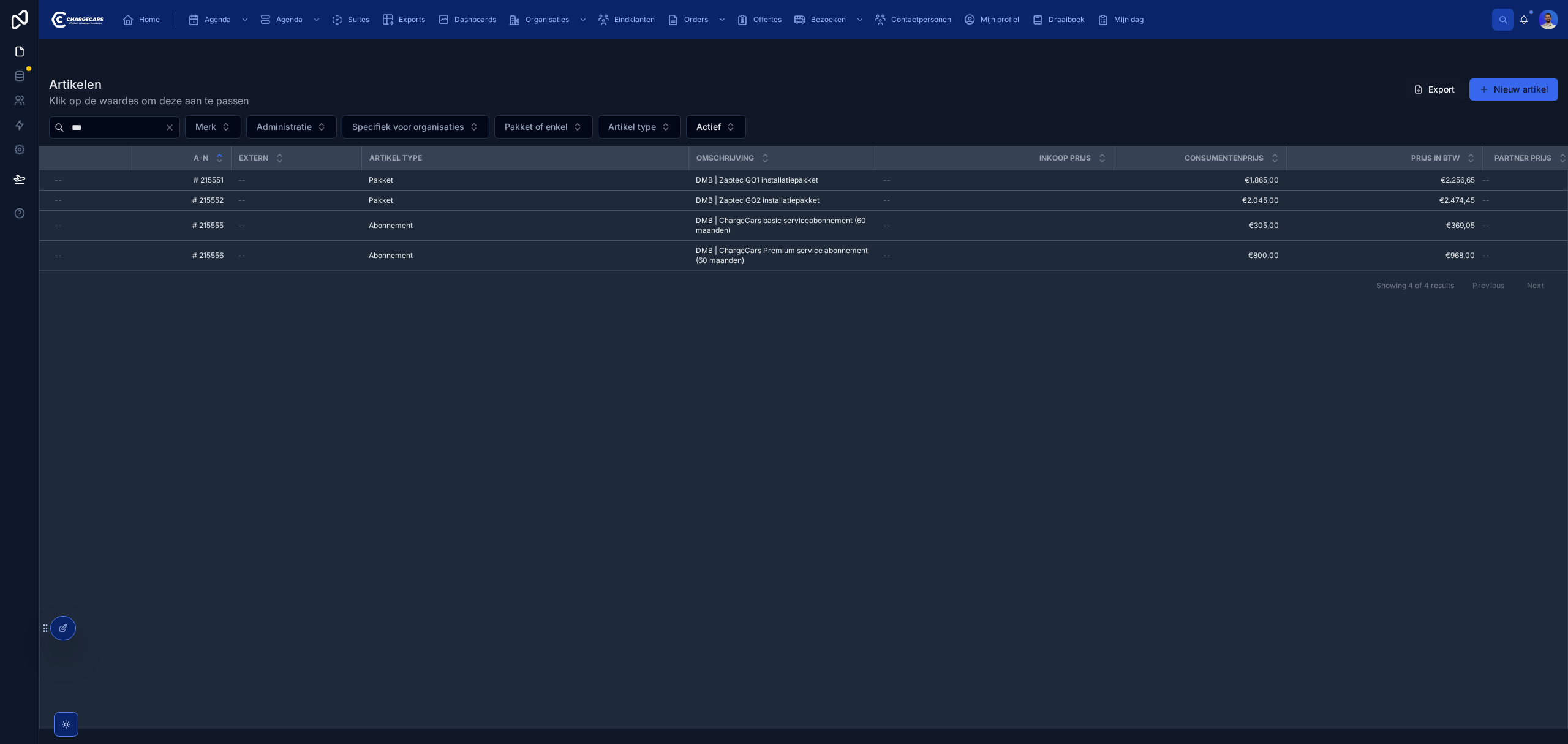
click at [89, 175] on div "--" at bounding box center [89, 180] width 70 height 10
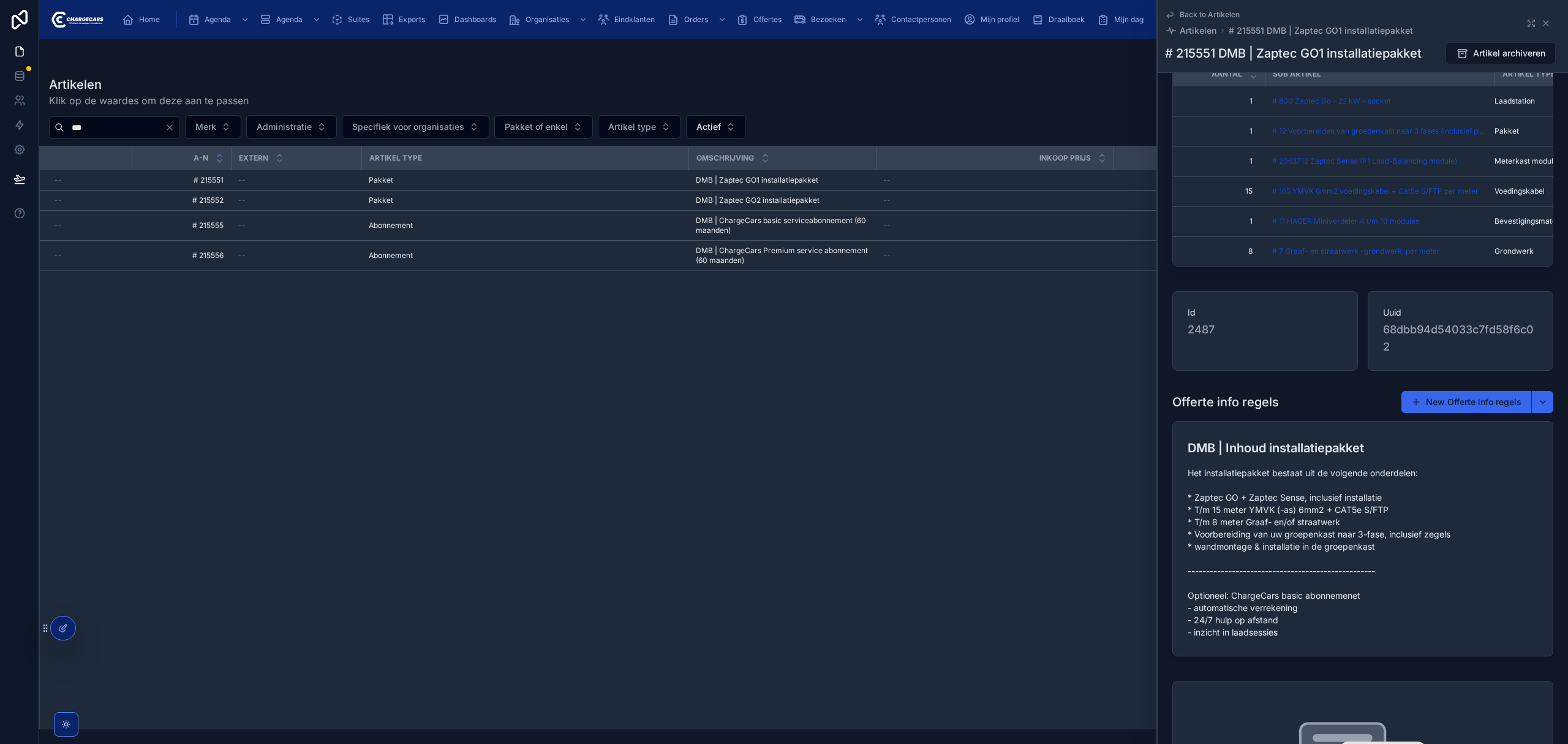
scroll to position [1307, 0]
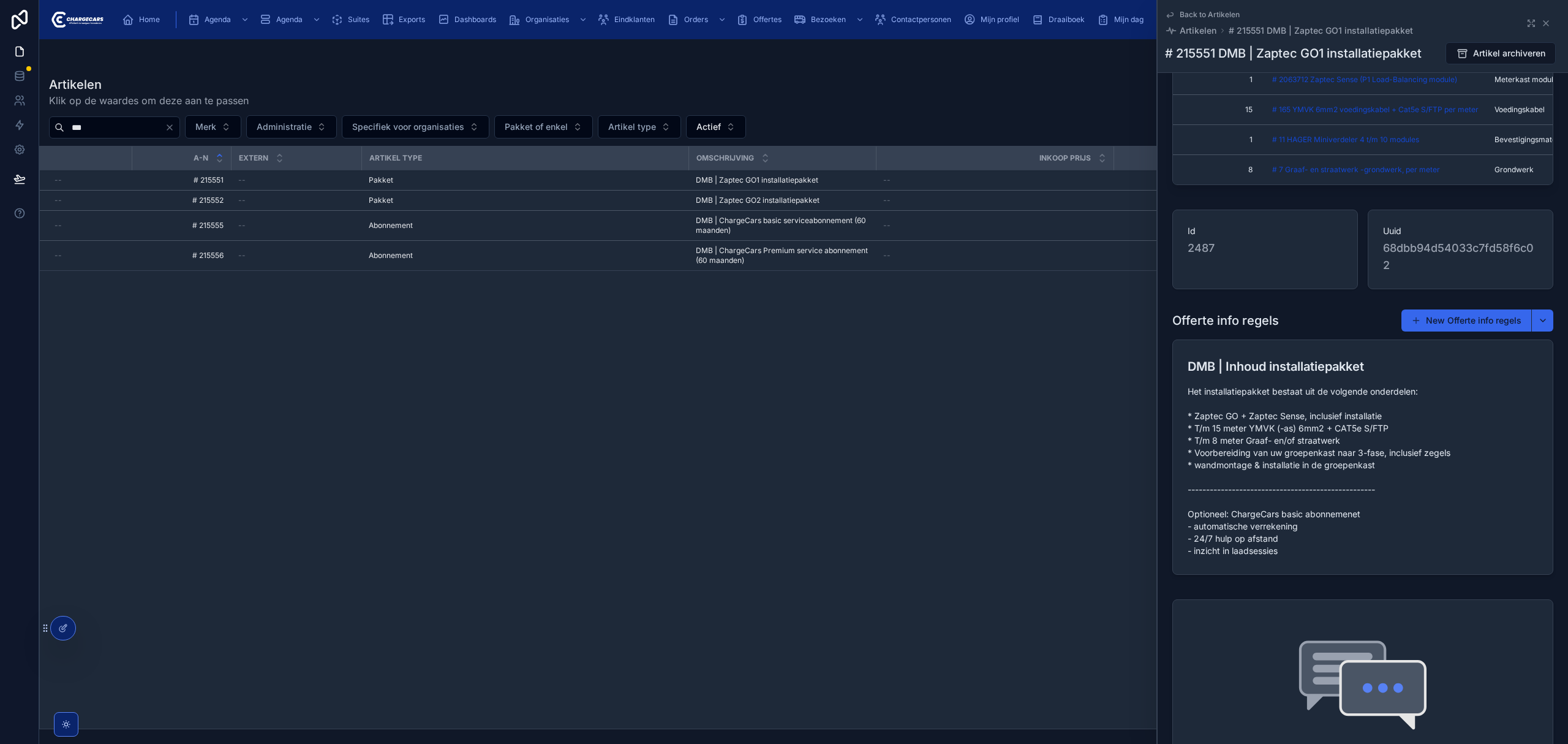
click at [1216, 527] on span "Het installatiepakket bestaat uit de volgende onderdelen: * Zaptec GO + Zaptec …" at bounding box center [1363, 471] width 351 height 171
